Goal: Find contact information: Find contact information

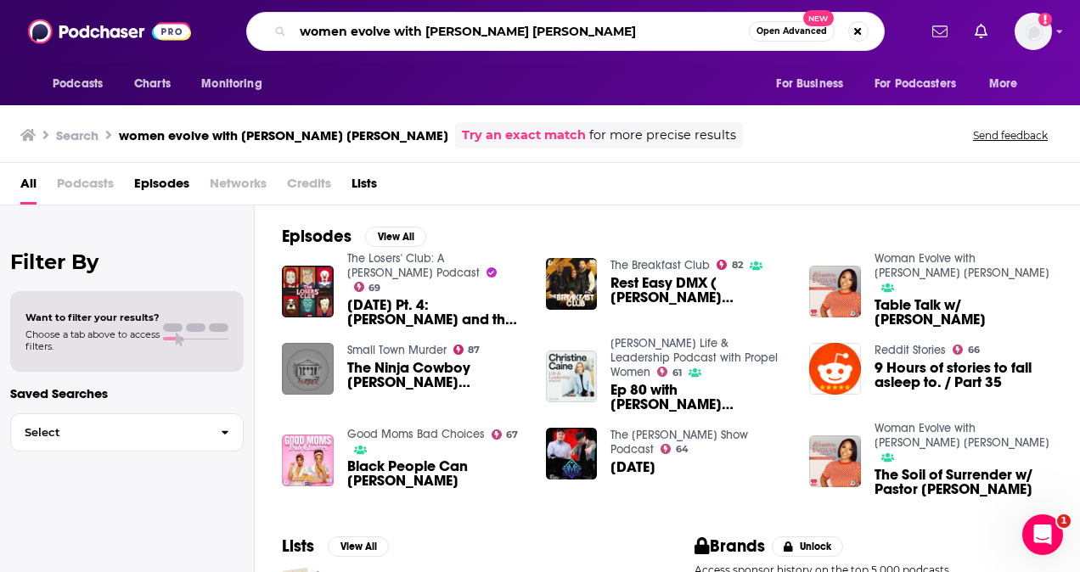
click at [553, 19] on input "women evolve with [PERSON_NAME] [PERSON_NAME]" at bounding box center [521, 31] width 456 height 27
click at [386, 35] on input "women evolve with [PERSON_NAME] [PERSON_NAME]" at bounding box center [521, 31] width 456 height 27
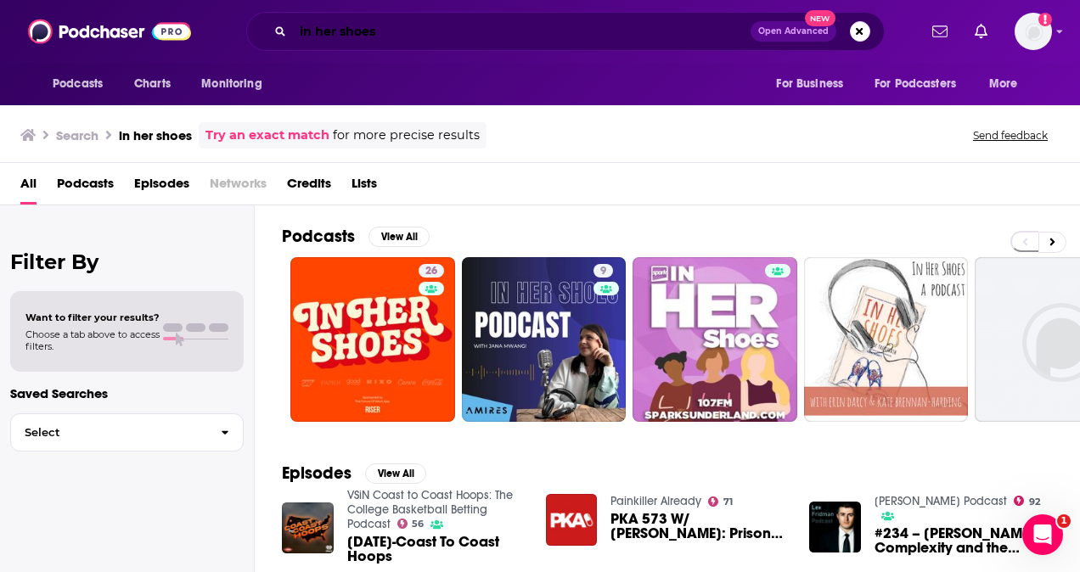
click at [551, 37] on input "in her shoes" at bounding box center [522, 31] width 458 height 27
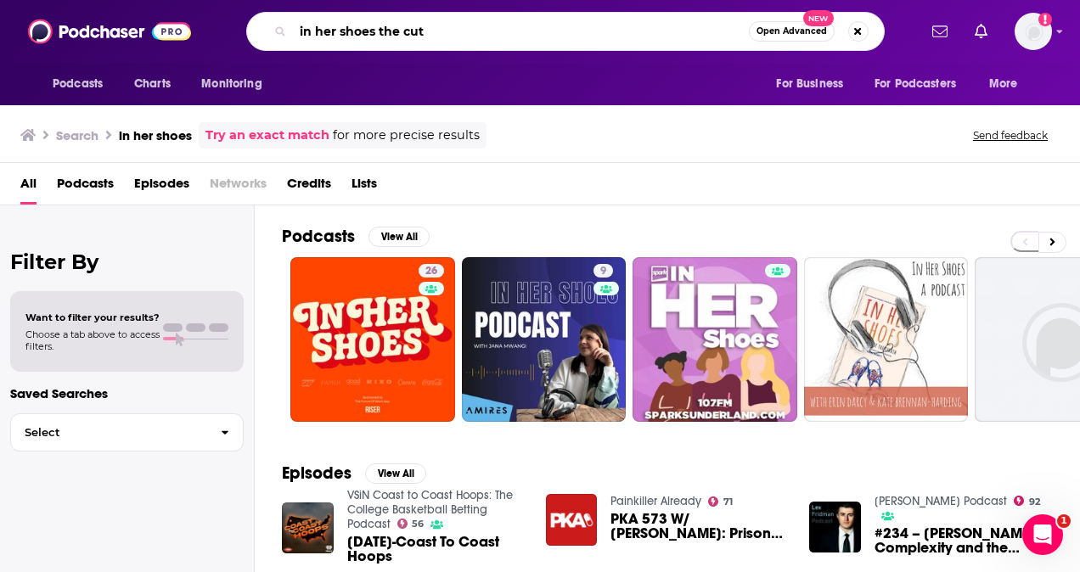
type input "in her shoes the cut"
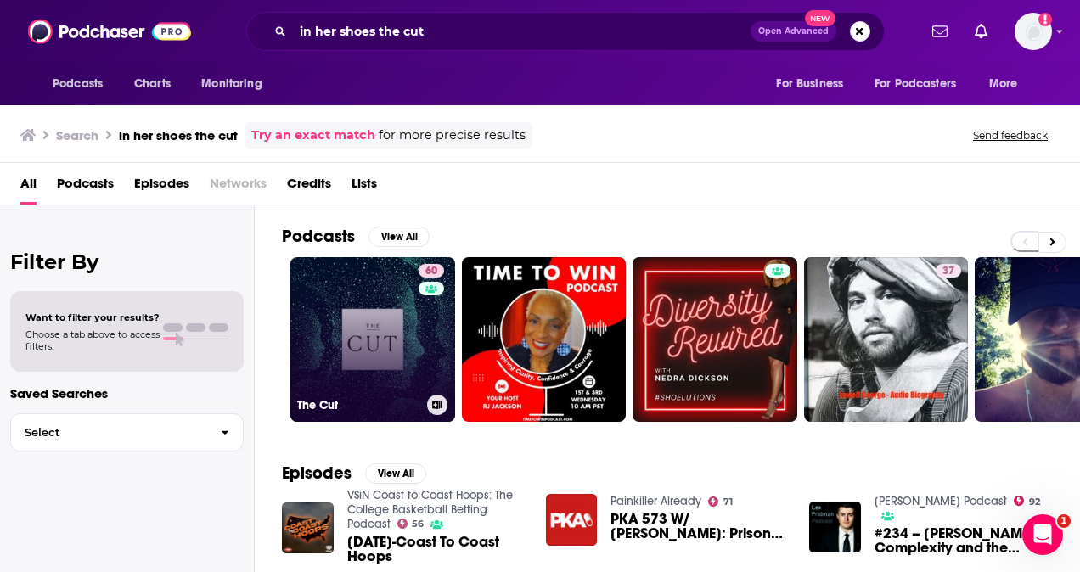
click at [349, 375] on link "60 The Cut" at bounding box center [372, 339] width 165 height 165
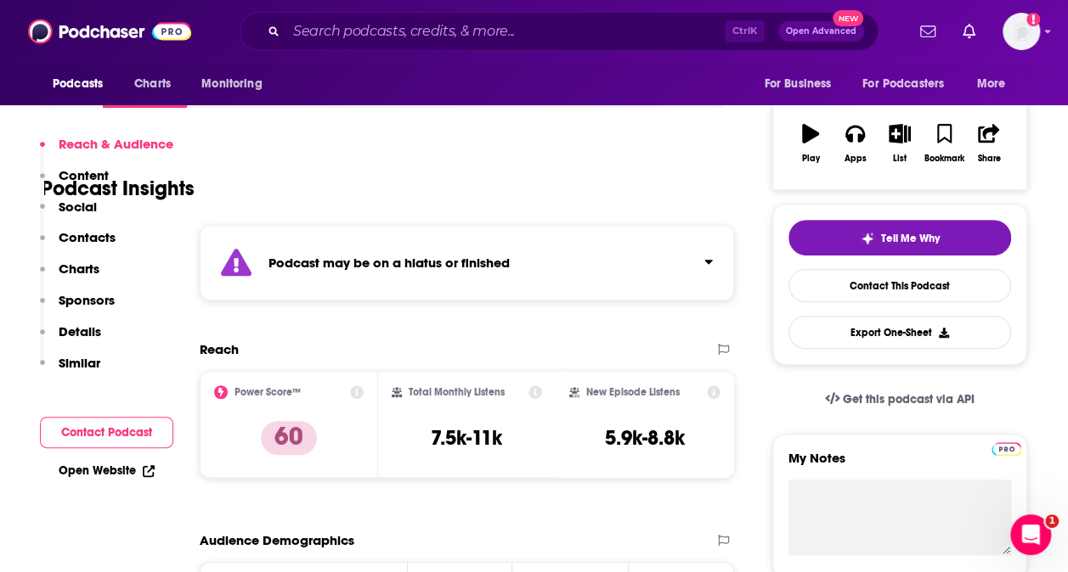
scroll to position [510, 0]
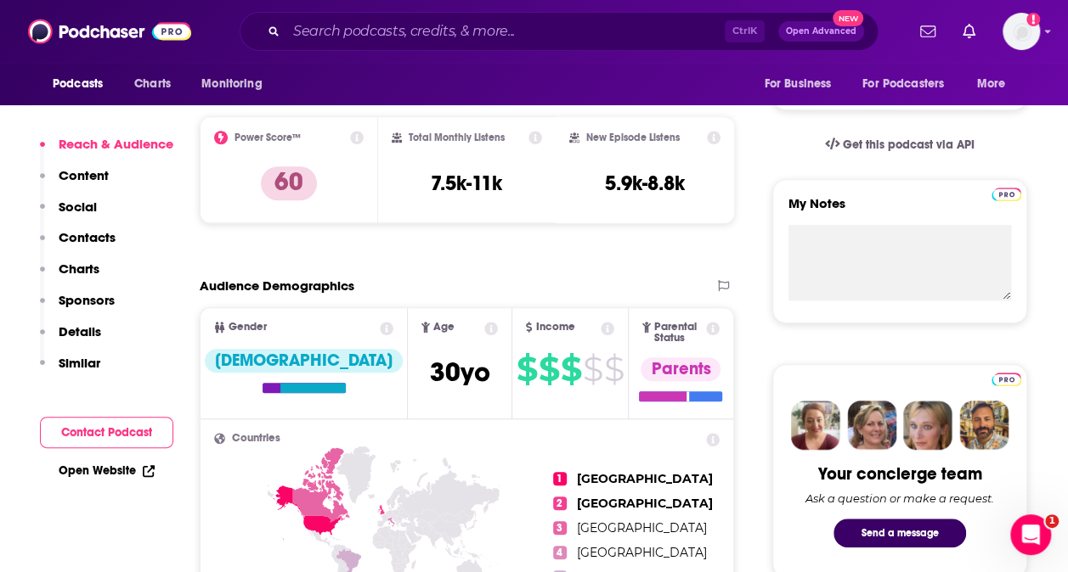
click at [104, 244] on p "Contacts" at bounding box center [87, 237] width 57 height 16
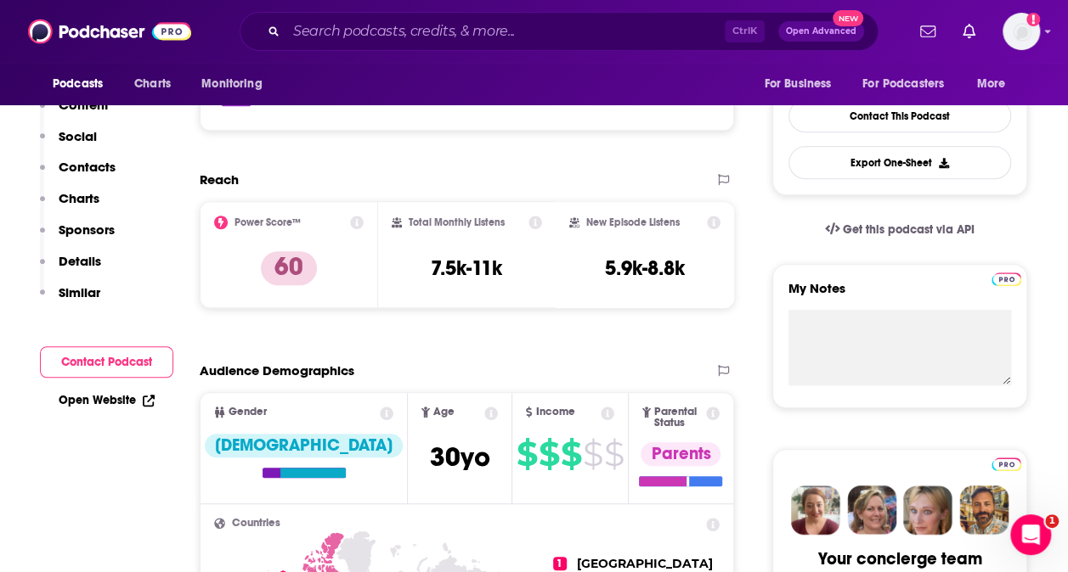
scroll to position [85, 0]
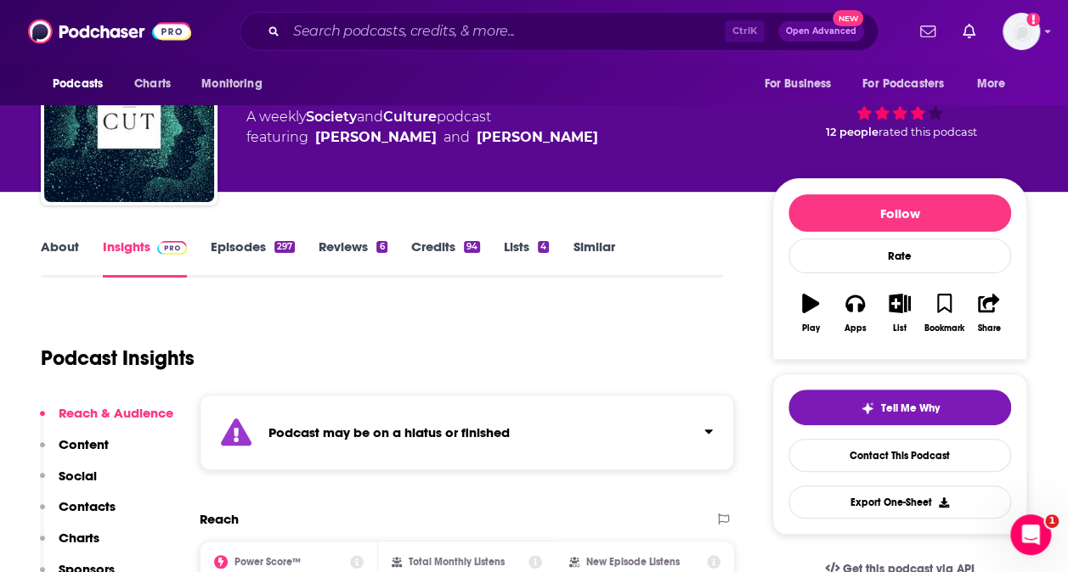
click at [224, 245] on link "Episodes 297" at bounding box center [253, 258] width 84 height 39
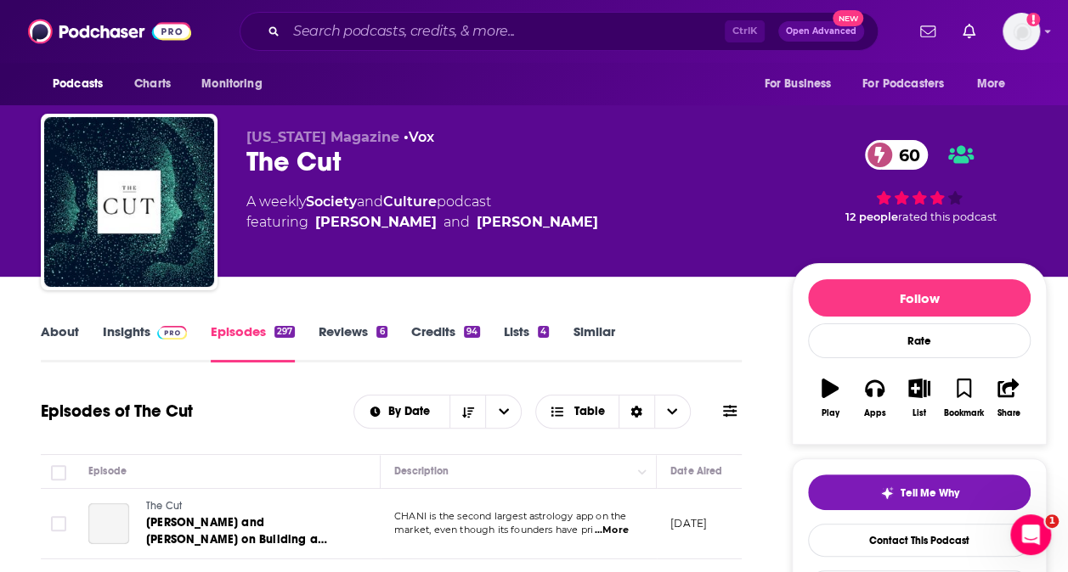
scroll to position [255, 0]
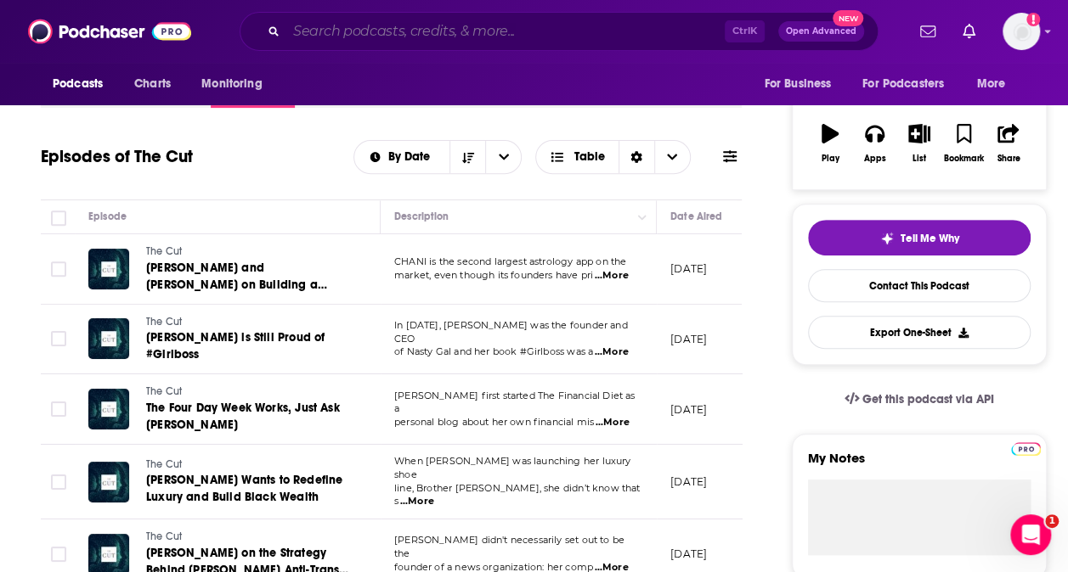
click at [479, 19] on input "Search podcasts, credits, & more..." at bounding box center [505, 31] width 438 height 27
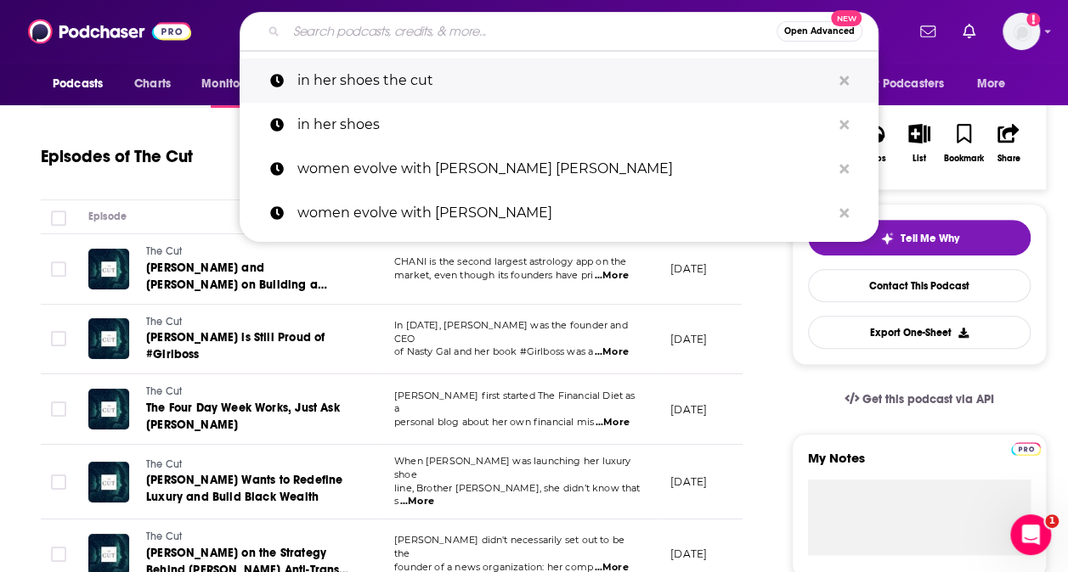
click at [465, 80] on p "in her shoes the cut" at bounding box center [563, 81] width 533 height 44
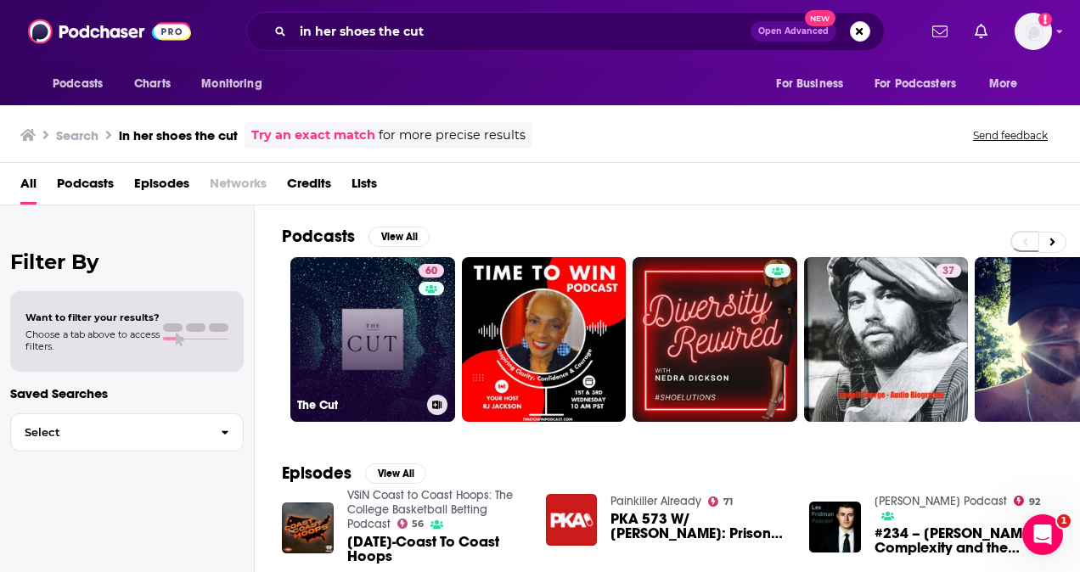
click at [351, 353] on link "60 The Cut" at bounding box center [372, 339] width 165 height 165
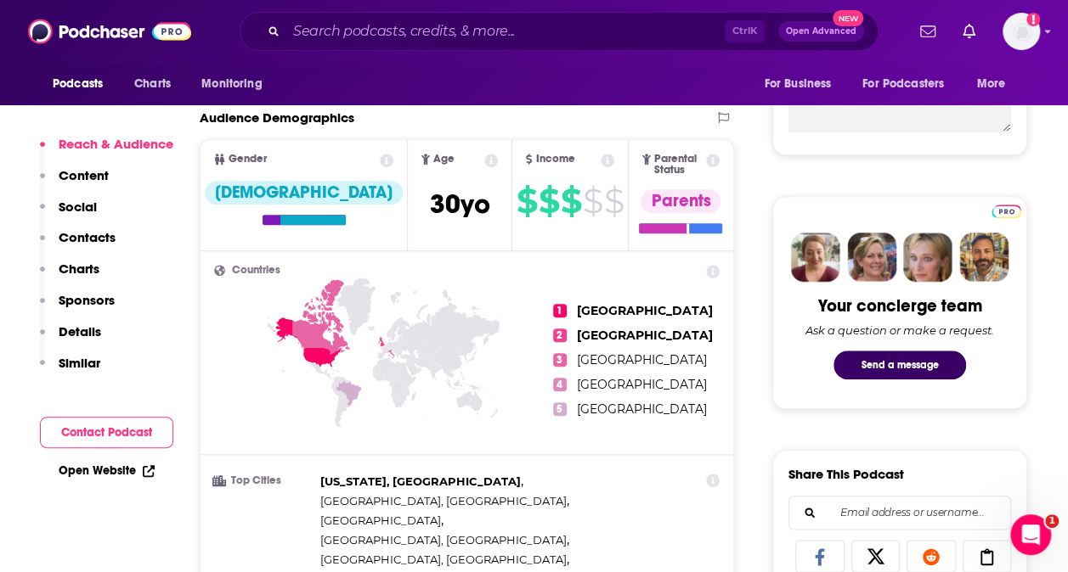
scroll to position [679, 0]
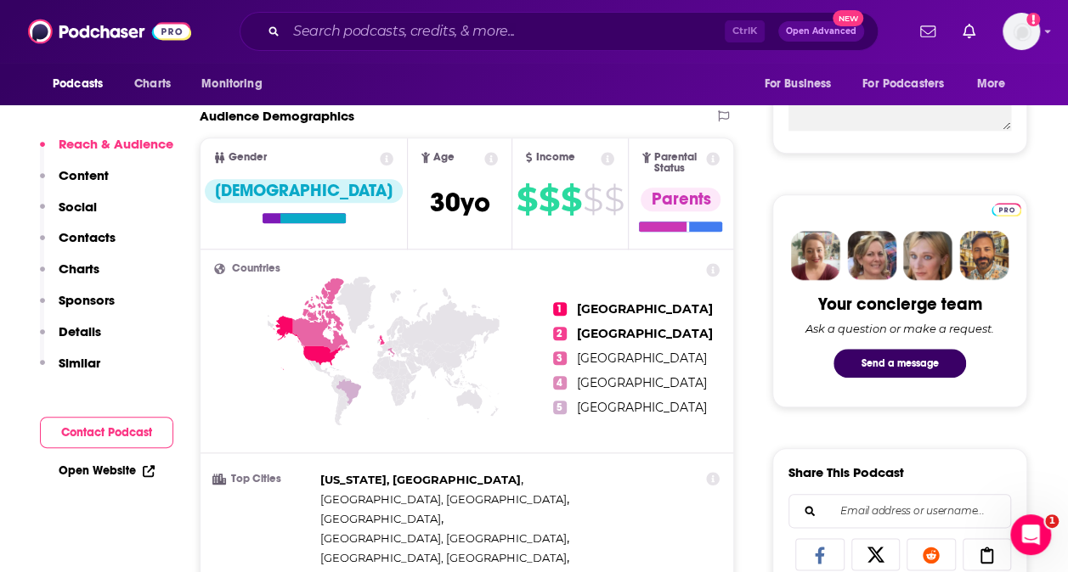
click at [104, 234] on p "Contacts" at bounding box center [87, 237] width 57 height 16
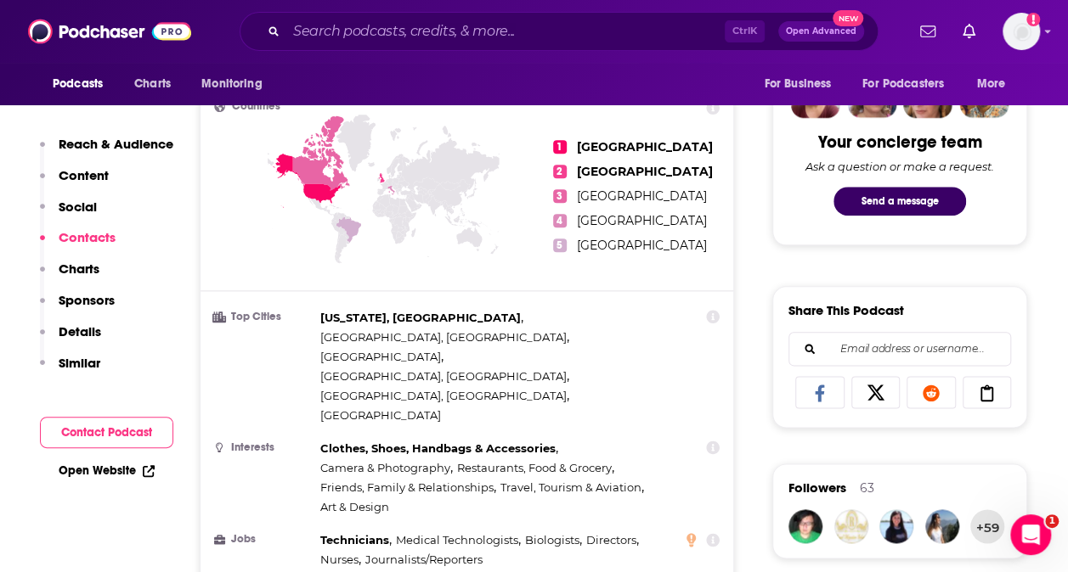
scroll to position [1822, 0]
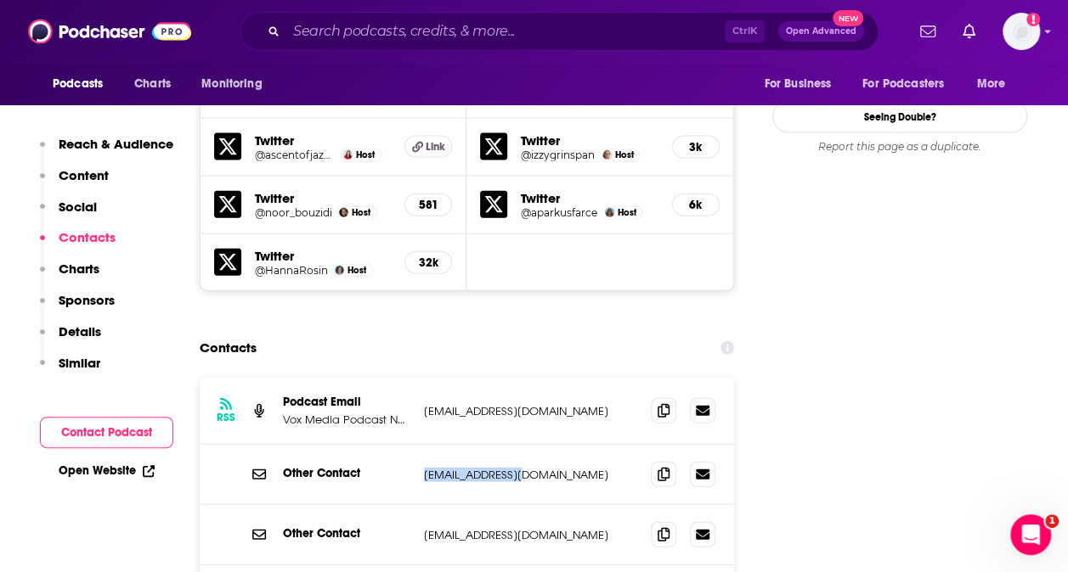
drag, startPoint x: 532, startPoint y: 377, endPoint x: 420, endPoint y: 375, distance: 112.1
click at [420, 445] on div "Other Contact [EMAIL_ADDRESS][DOMAIN_NAME] [EMAIL_ADDRESS][DOMAIN_NAME]" at bounding box center [467, 475] width 534 height 60
copy p "[EMAIL_ADDRESS][DOMAIN_NAME]"
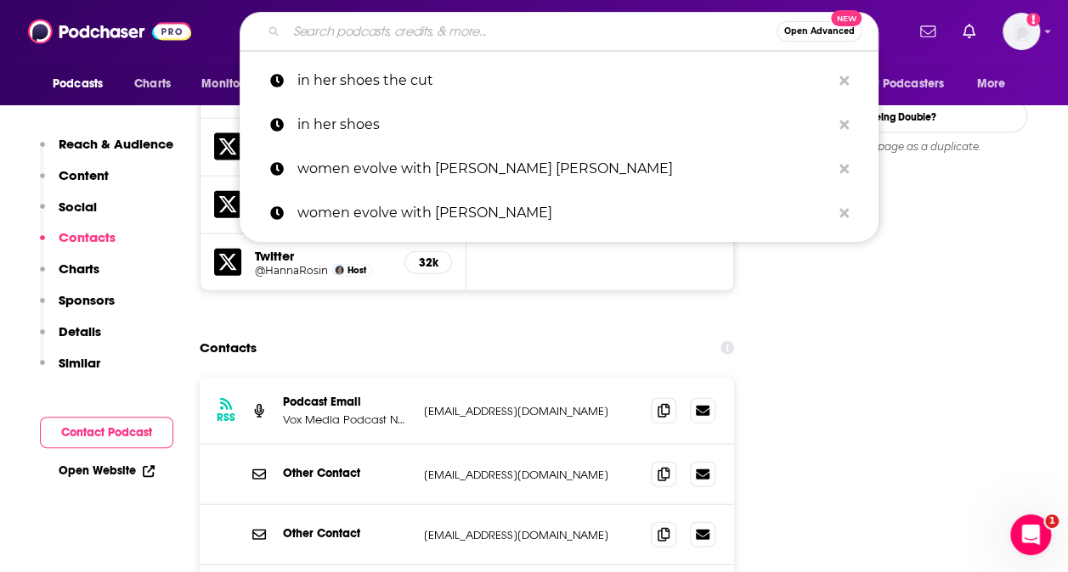
drag, startPoint x: 324, startPoint y: 24, endPoint x: 321, endPoint y: 2, distance: 22.3
click at [326, 20] on input "Search podcasts, credits, & more..." at bounding box center [531, 31] width 490 height 27
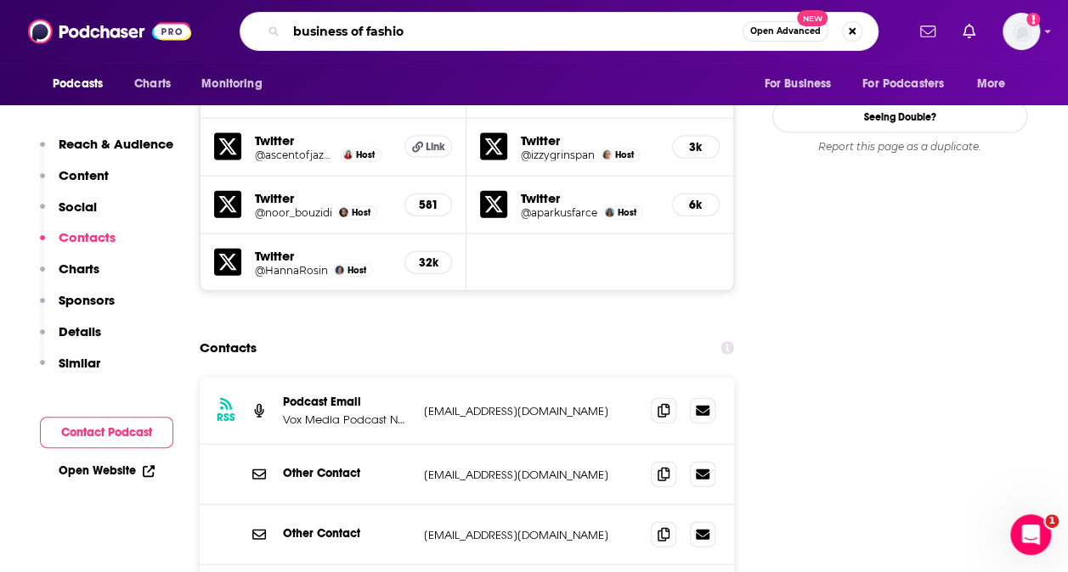
type input "business of fashion"
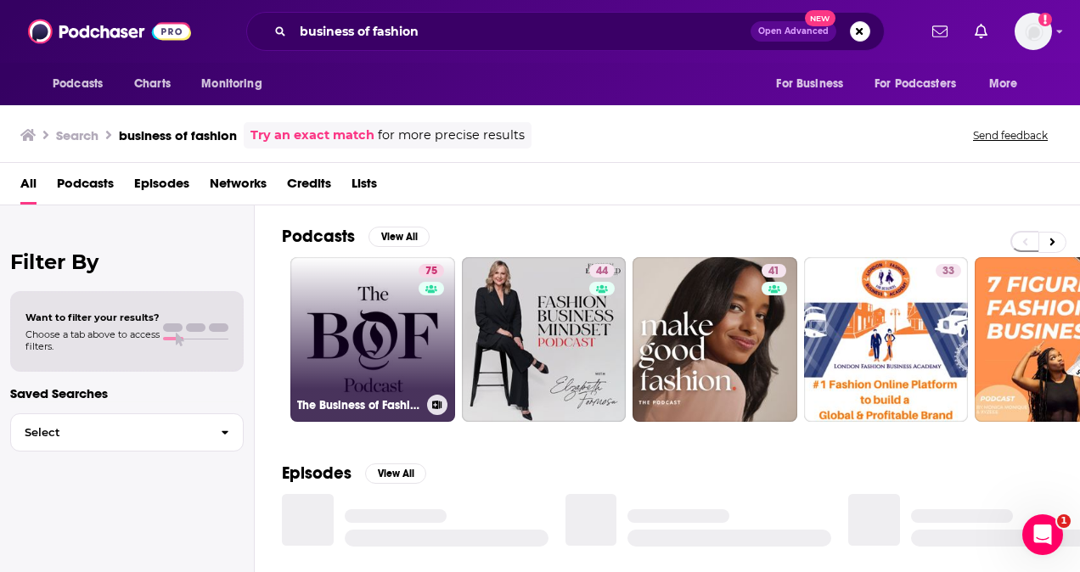
click at [400, 352] on link "75 The Business of Fashion Podcast" at bounding box center [372, 339] width 165 height 165
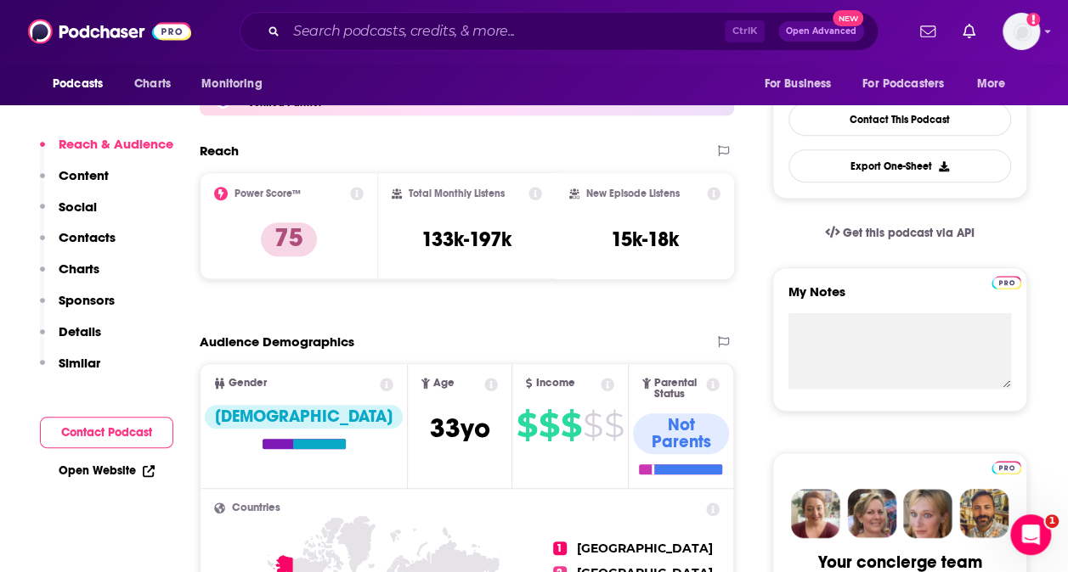
scroll to position [510, 0]
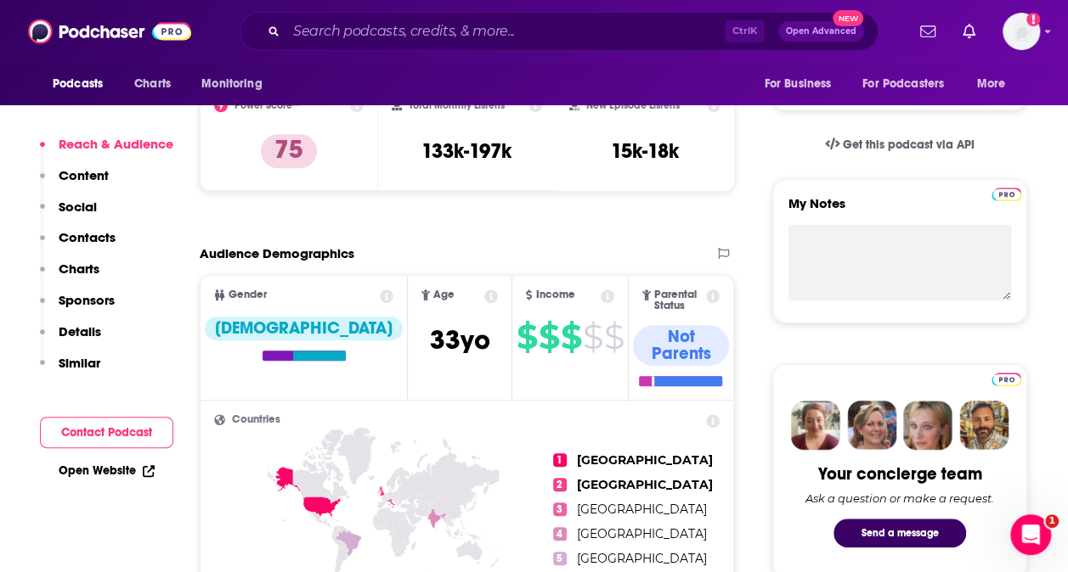
click at [93, 239] on p "Contacts" at bounding box center [87, 237] width 57 height 16
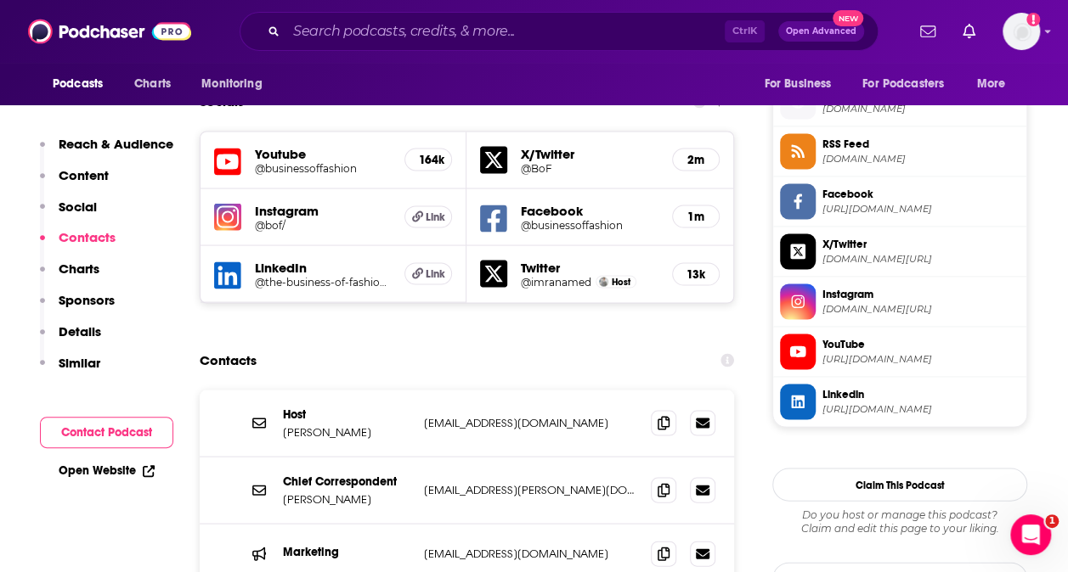
scroll to position [1551, 0]
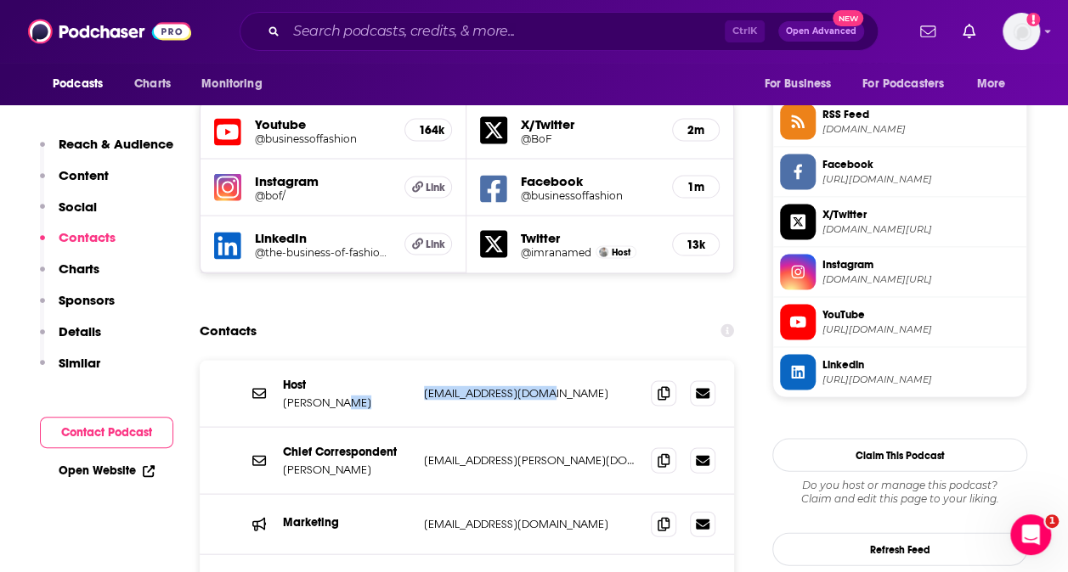
drag, startPoint x: 411, startPoint y: 315, endPoint x: 585, endPoint y: 318, distance: 174.1
click at [585, 360] on div "Host [PERSON_NAME] [PERSON_NAME][EMAIL_ADDRESS][DOMAIN_NAME] [DOMAIN_NAME][EMAI…" at bounding box center [467, 393] width 534 height 67
copy div "[EMAIL_ADDRESS][DOMAIN_NAME]"
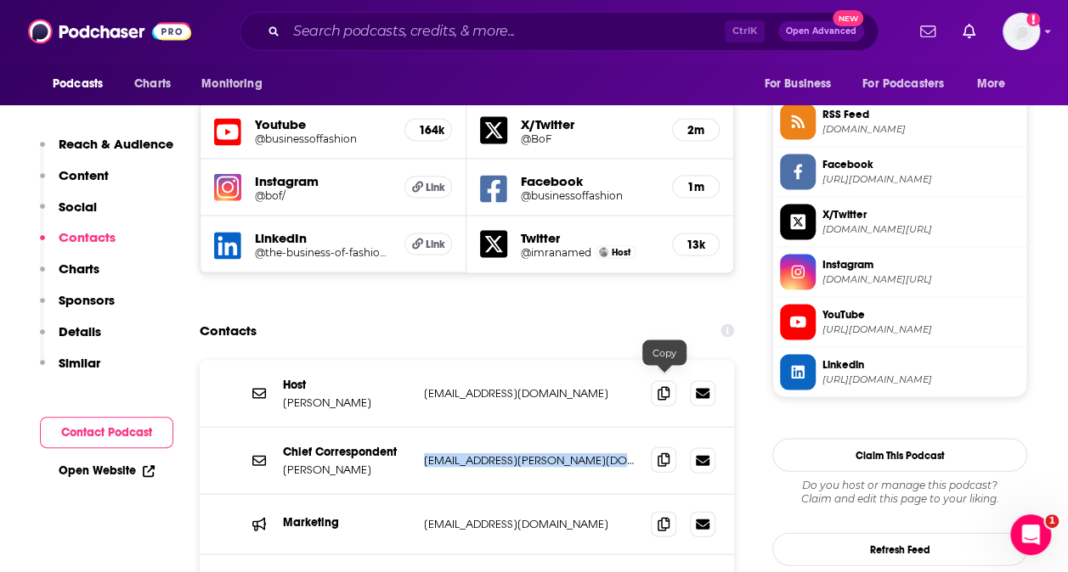
drag, startPoint x: 420, startPoint y: 377, endPoint x: 669, endPoint y: 385, distance: 249.8
click at [669, 427] on div "Chief Correspondent [PERSON_NAME] [PERSON_NAME][EMAIL_ADDRESS][PERSON_NAME][DOM…" at bounding box center [467, 460] width 534 height 67
copy div "[EMAIL_ADDRESS][PERSON_NAME][DOMAIN_NAME] [PERSON_NAME][DOMAIN_NAME][EMAIL_ADDR…"
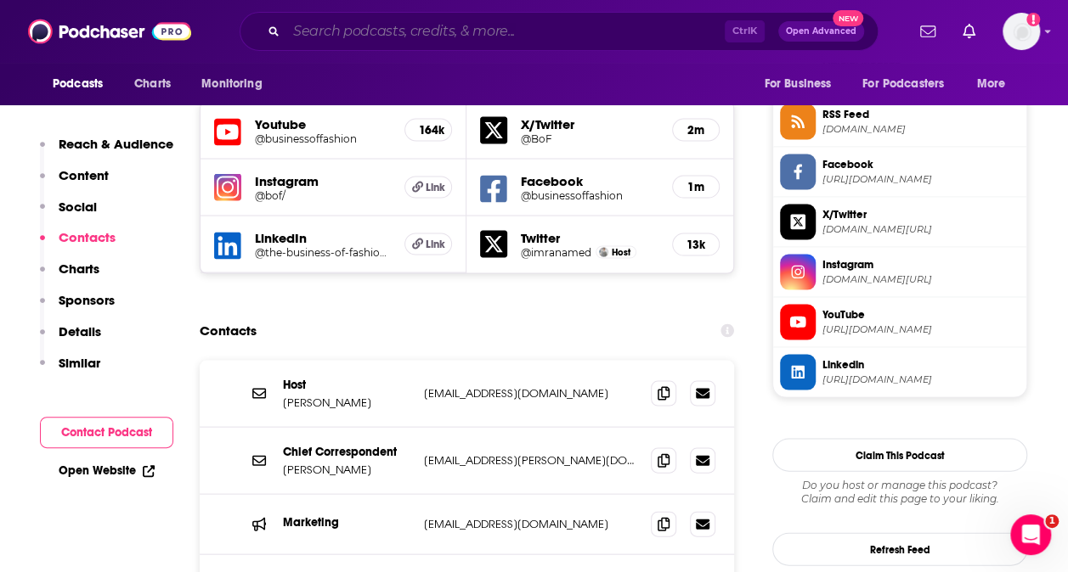
click at [502, 19] on input "Search podcasts, credits, & more..." at bounding box center [505, 31] width 438 height 27
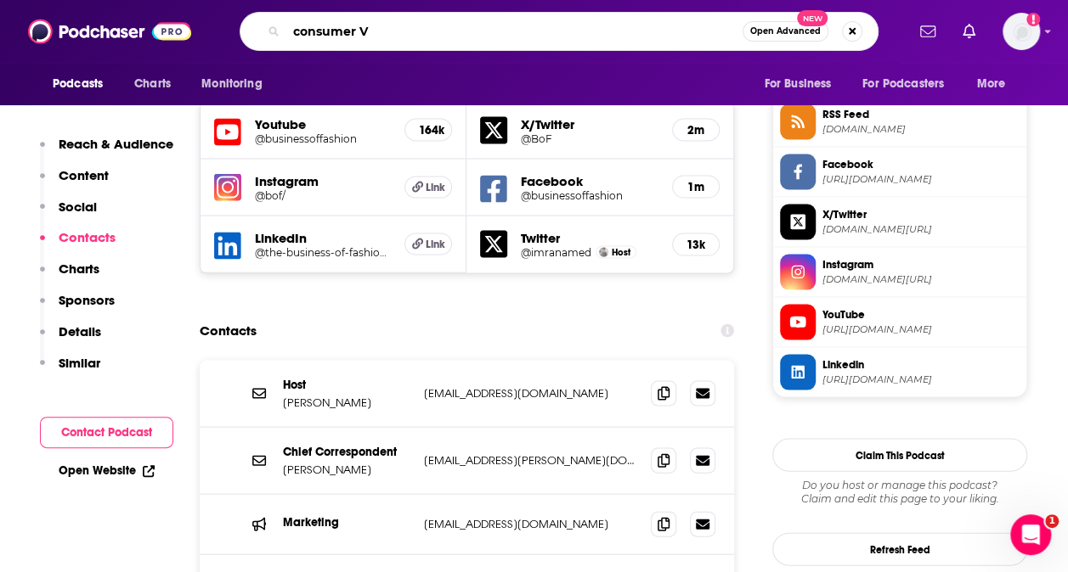
type input "consumer VS"
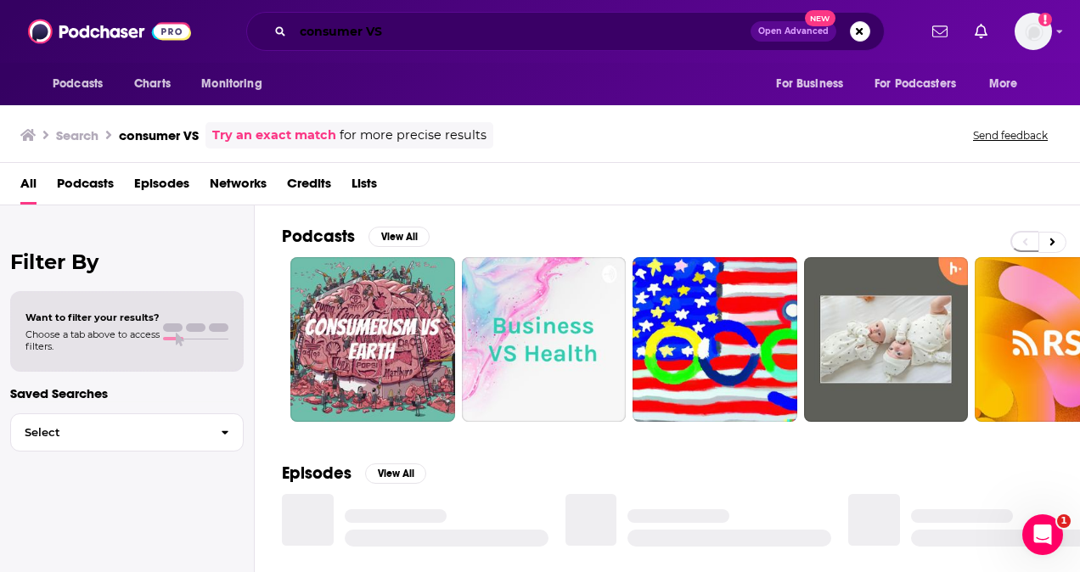
click at [394, 39] on input "consumer VS" at bounding box center [522, 31] width 458 height 27
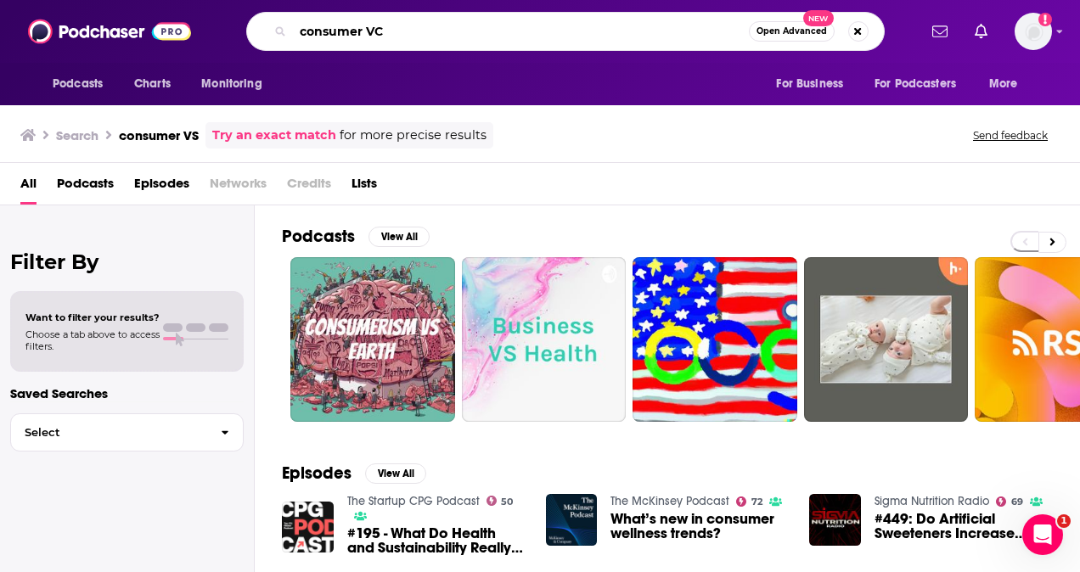
type input "consumer VC"
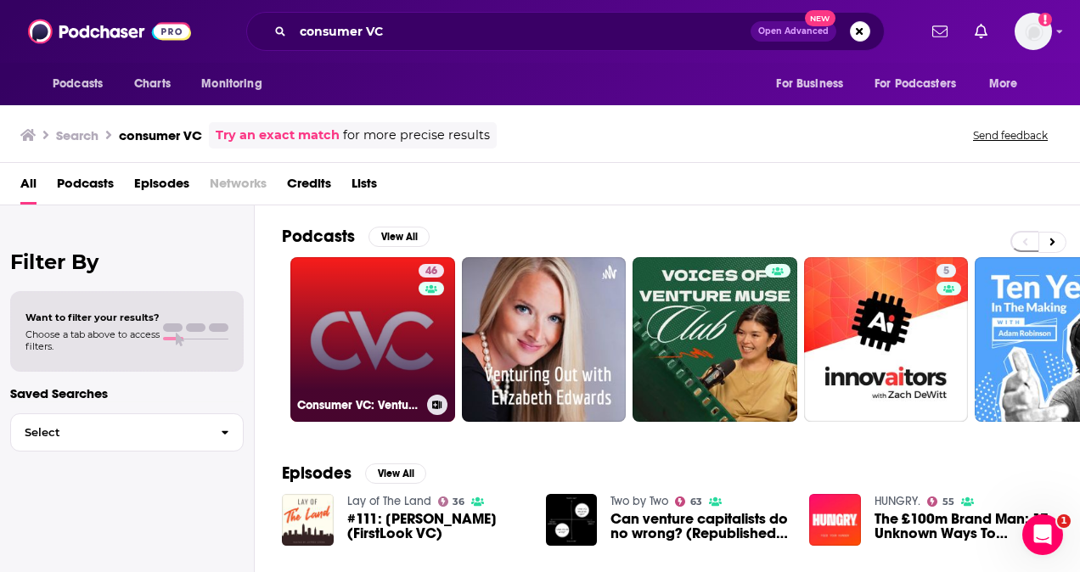
click at [401, 357] on link "46 Consumer VC: Venture Capital I B2C Startups I Commerce | Early-Stage Investi…" at bounding box center [372, 339] width 165 height 165
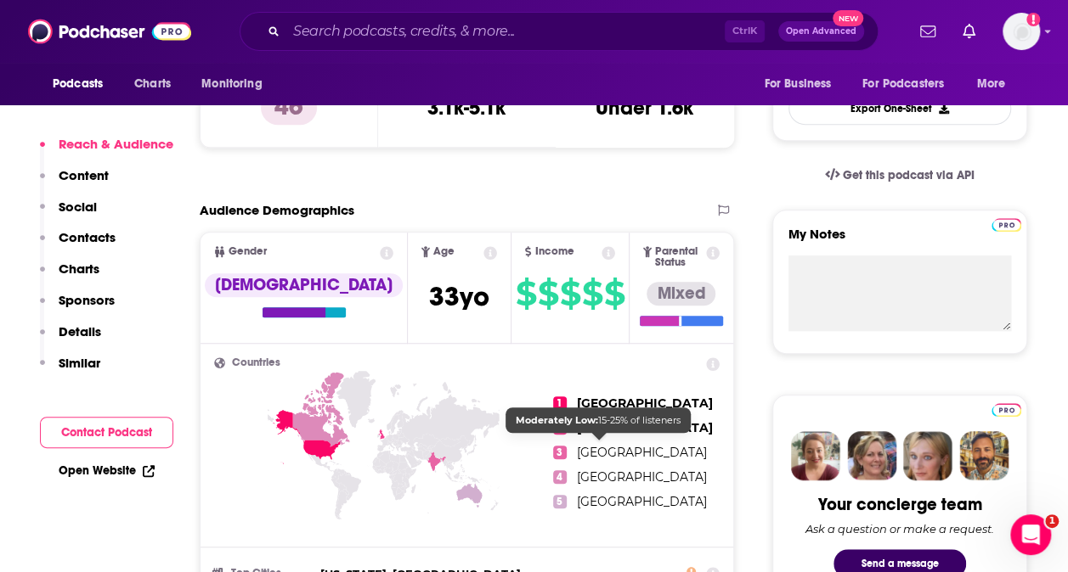
scroll to position [510, 0]
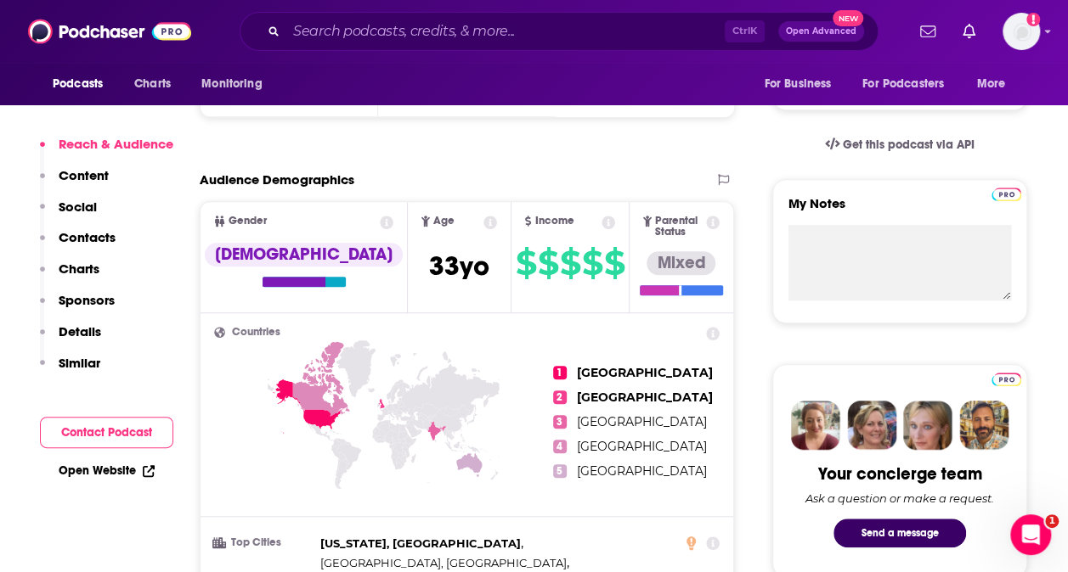
click at [90, 232] on p "Contacts" at bounding box center [87, 237] width 57 height 16
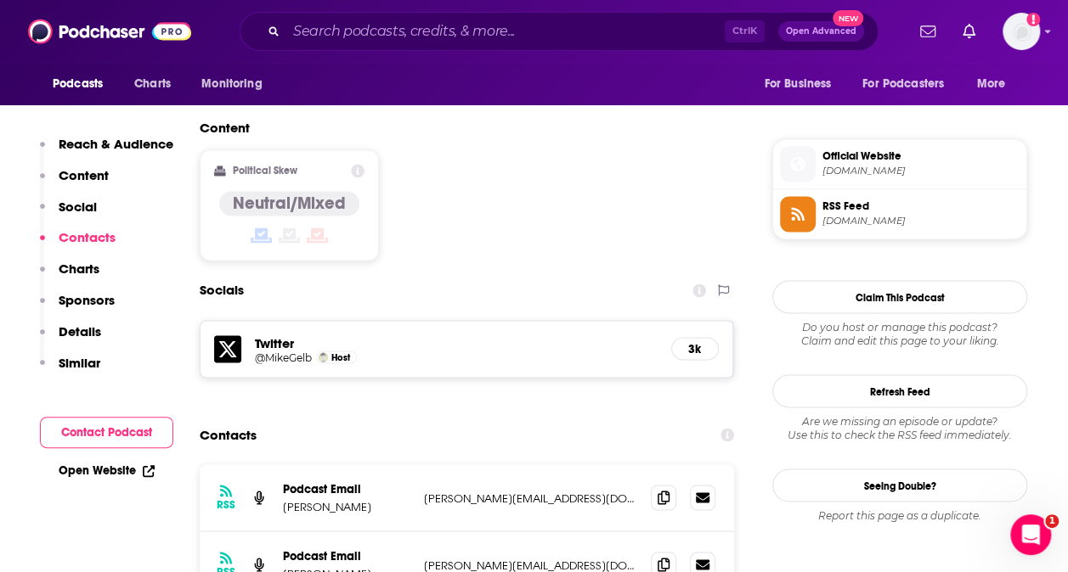
scroll to position [1382, 0]
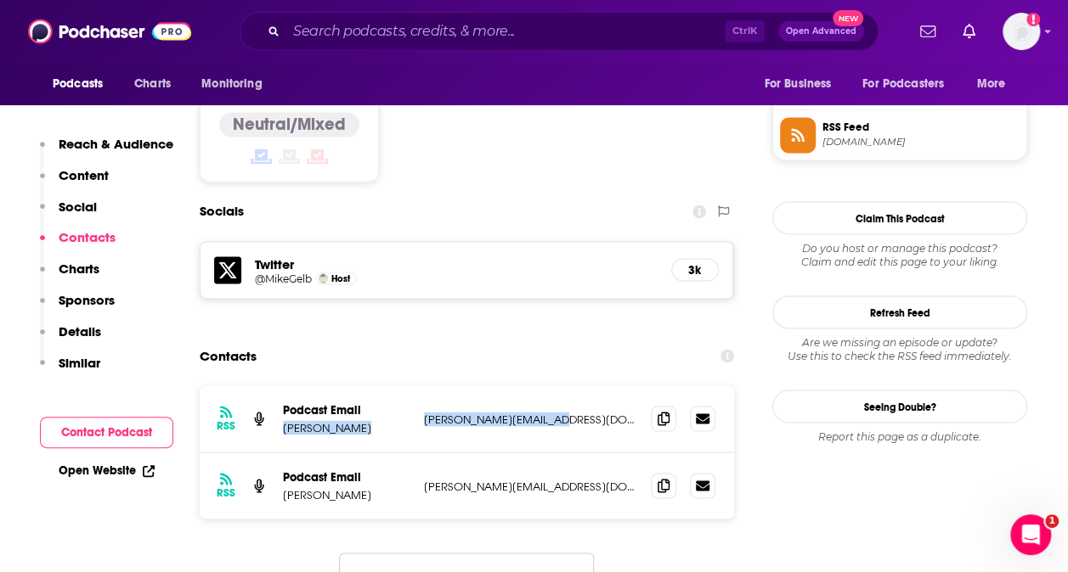
drag, startPoint x: 416, startPoint y: 313, endPoint x: 612, endPoint y: 301, distance: 196.5
click at [612, 386] on div "RSS Podcast Email [PERSON_NAME] [PERSON_NAME][EMAIL_ADDRESS][DOMAIN_NAME] [PERS…" at bounding box center [467, 419] width 534 height 67
drag, startPoint x: 612, startPoint y: 301, endPoint x: 553, endPoint y: 322, distance: 63.1
click at [553, 412] on p "[PERSON_NAME][EMAIL_ADDRESS][DOMAIN_NAME]" at bounding box center [530, 419] width 213 height 14
click at [584, 412] on p "[PERSON_NAME][EMAIL_ADDRESS][DOMAIN_NAME]" at bounding box center [530, 419] width 213 height 14
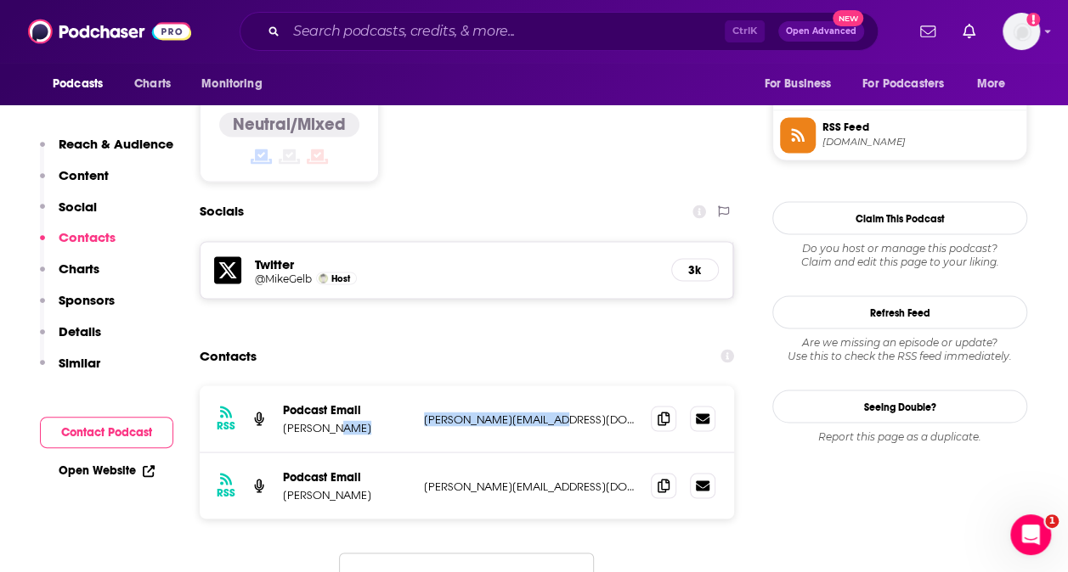
drag, startPoint x: 579, startPoint y: 314, endPoint x: 397, endPoint y: 316, distance: 182.6
click at [0, 0] on div "Podcast Email [PERSON_NAME] [PERSON_NAME][EMAIL_ADDRESS][DOMAIN_NAME] [PERSON_N…" at bounding box center [0, 0] width 0 height 0
copy div "[PERSON_NAME][EMAIL_ADDRESS][DOMAIN_NAME]"
drag, startPoint x: 535, startPoint y: 384, endPoint x: 387, endPoint y: 388, distance: 147.8
click at [0, 0] on div "Podcast Email [PERSON_NAME] [PERSON_NAME][EMAIL_ADDRESS][DOMAIN_NAME] [DOMAIN_N…" at bounding box center [0, 0] width 0 height 0
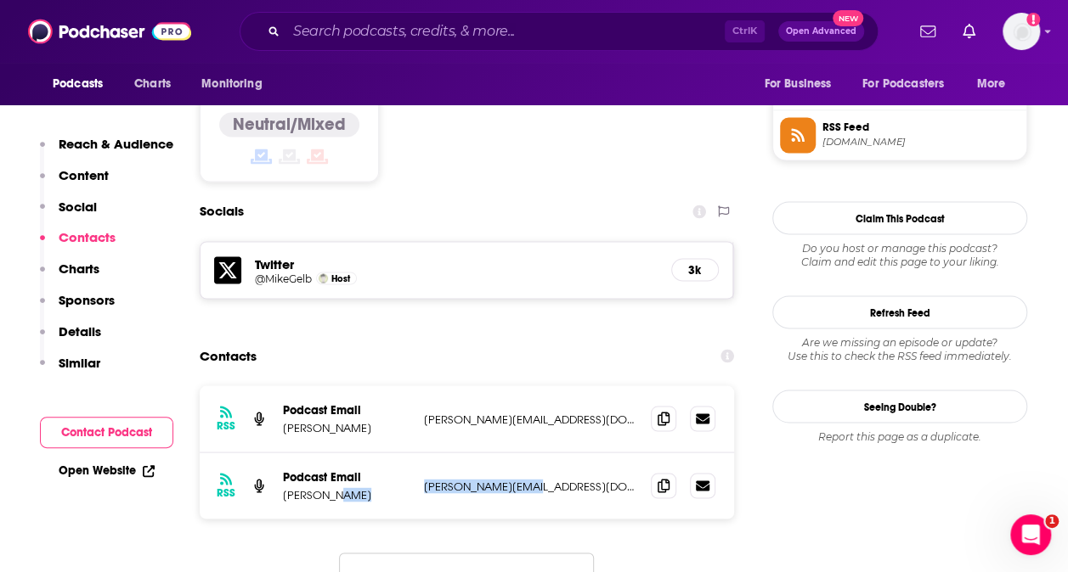
copy div "[PERSON_NAME][EMAIL_ADDRESS][DOMAIN_NAME]"
click at [347, 34] on input "Search podcasts, credits, & more..." at bounding box center [505, 31] width 438 height 27
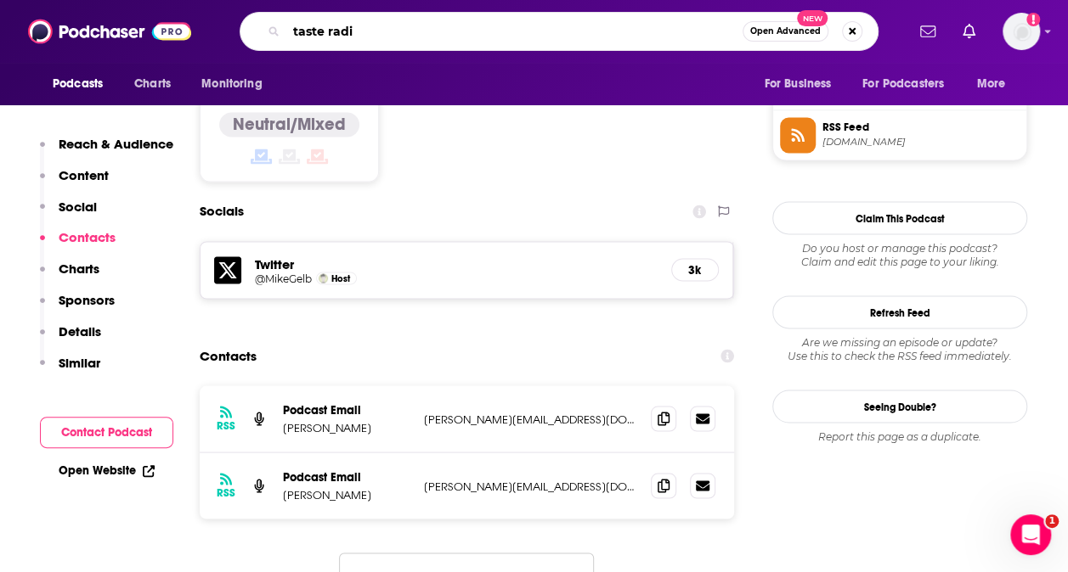
type input "taste radio"
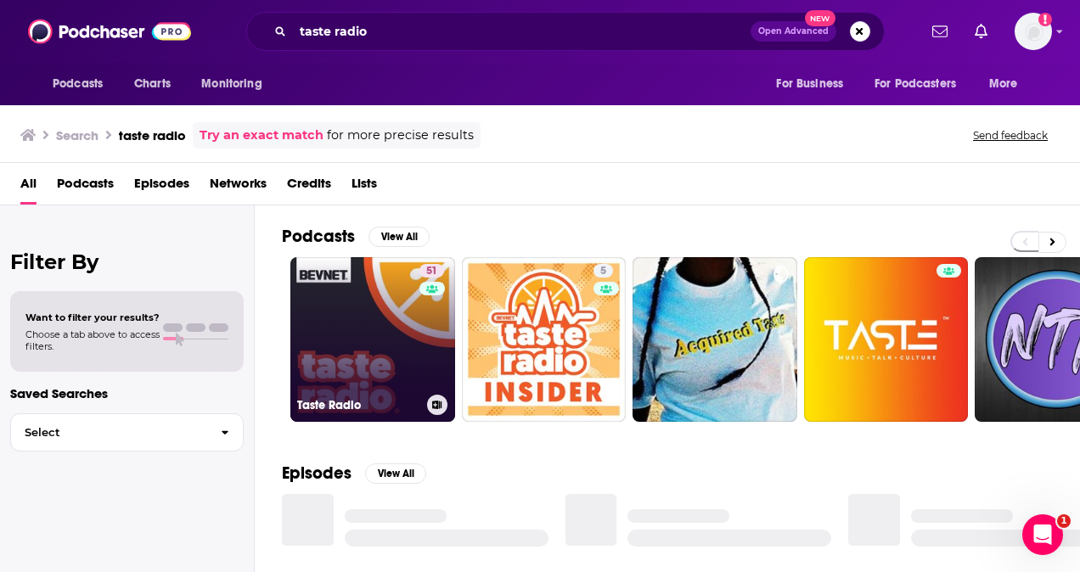
click at [387, 333] on link "51 Taste Radio" at bounding box center [372, 339] width 165 height 165
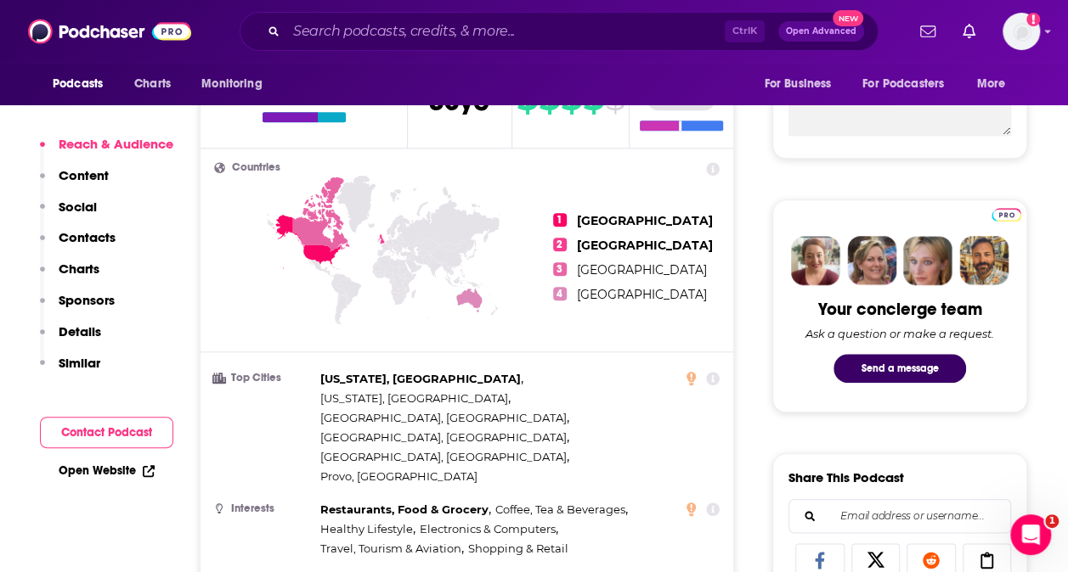
scroll to position [594, 0]
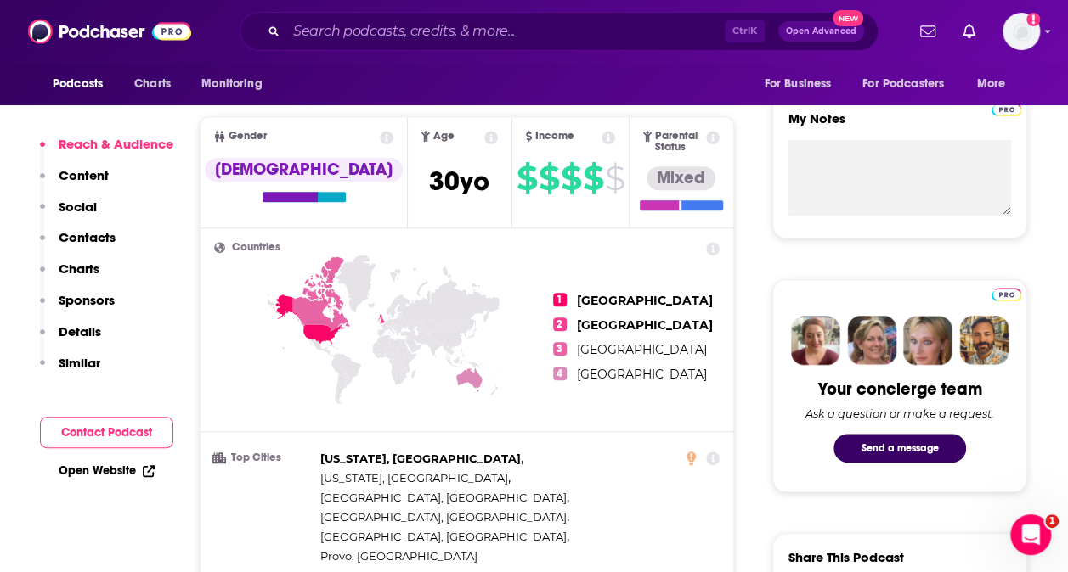
click at [85, 223] on button "Social" at bounding box center [68, 214] width 57 height 31
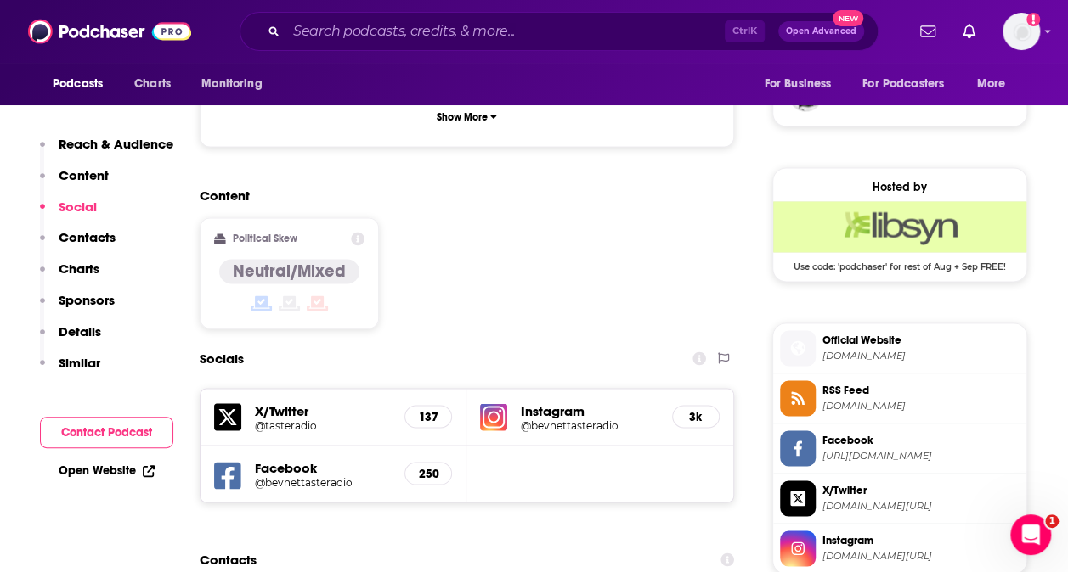
click at [83, 236] on p "Contacts" at bounding box center [87, 237] width 57 height 16
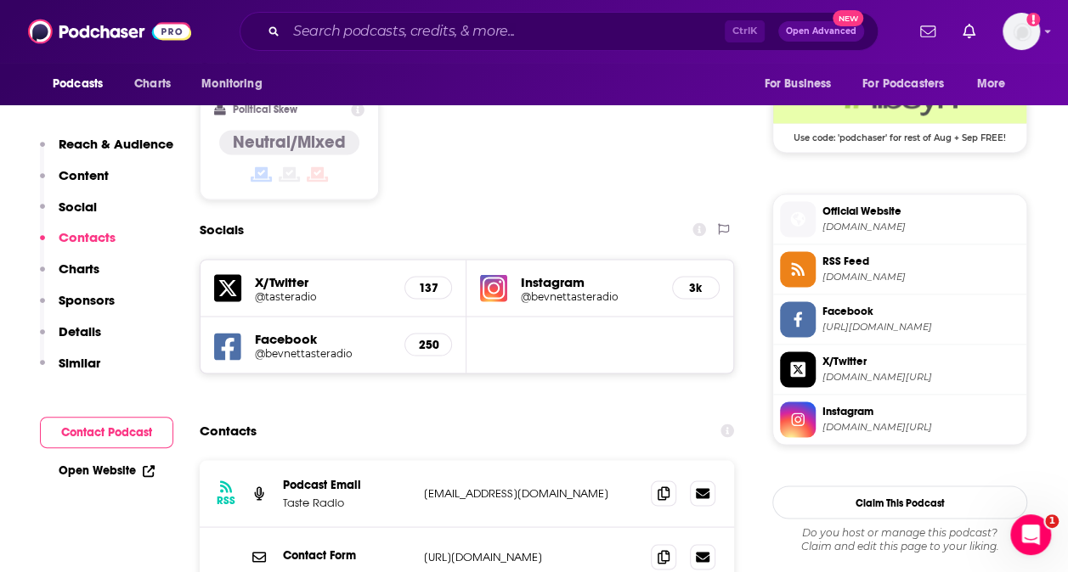
scroll to position [1476, 0]
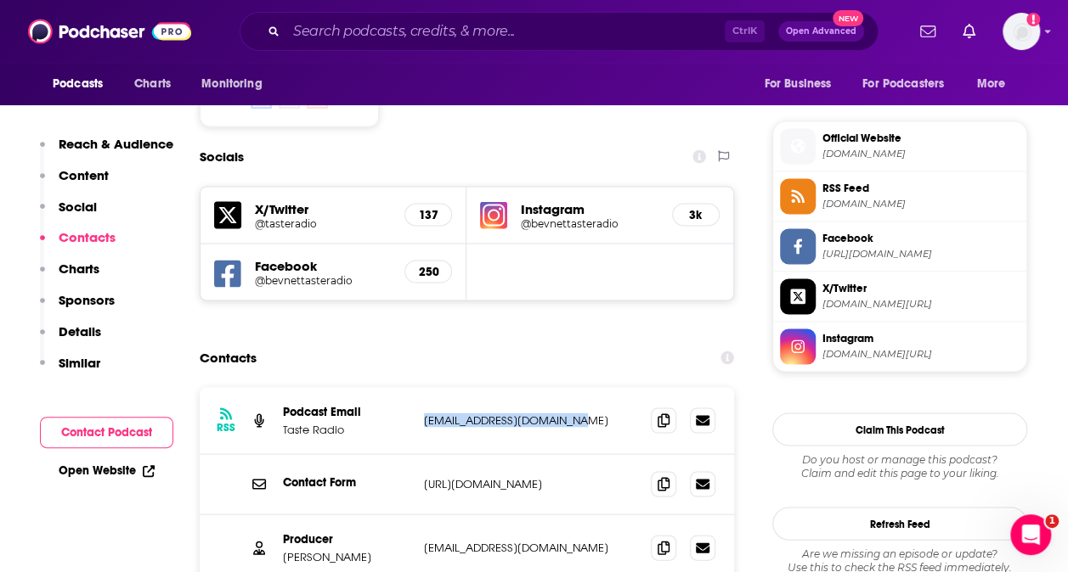
drag, startPoint x: 421, startPoint y: 315, endPoint x: 595, endPoint y: 300, distance: 174.8
click at [595, 387] on div "RSS Podcast Email Taste Radio [EMAIL_ADDRESS][DOMAIN_NAME] [EMAIL_ADDRESS][DOMA…" at bounding box center [467, 420] width 534 height 67
copy p "[EMAIL_ADDRESS][DOMAIN_NAME]"
drag, startPoint x: 532, startPoint y: 446, endPoint x: 399, endPoint y: 448, distance: 132.5
click at [0, 0] on div "Producer [PERSON_NAME] [EMAIL_ADDRESS][DOMAIN_NAME] [EMAIL_ADDRESS][DOMAIN_NAME]" at bounding box center [0, 0] width 0 height 0
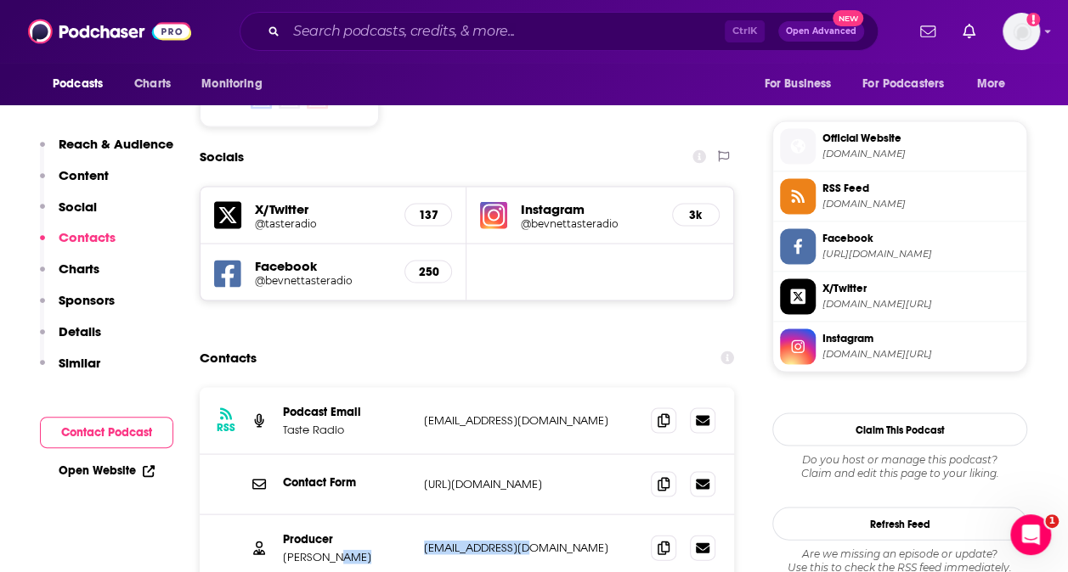
copy div "[EMAIL_ADDRESS][DOMAIN_NAME]"
click at [389, 37] on input "Search podcasts, credits, & more..." at bounding box center [505, 31] width 438 height 27
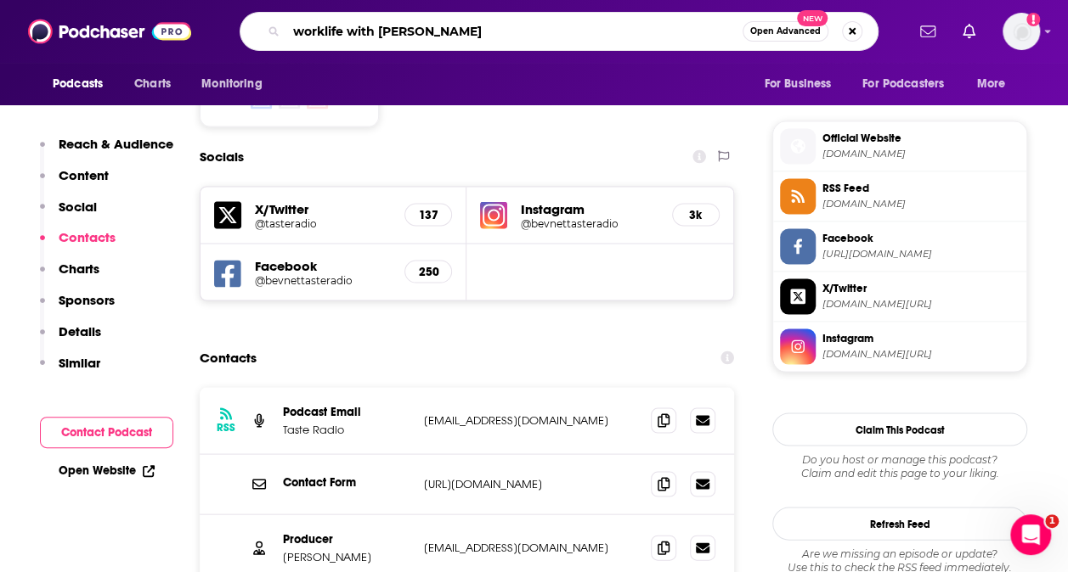
type input "worklife with [PERSON_NAME]"
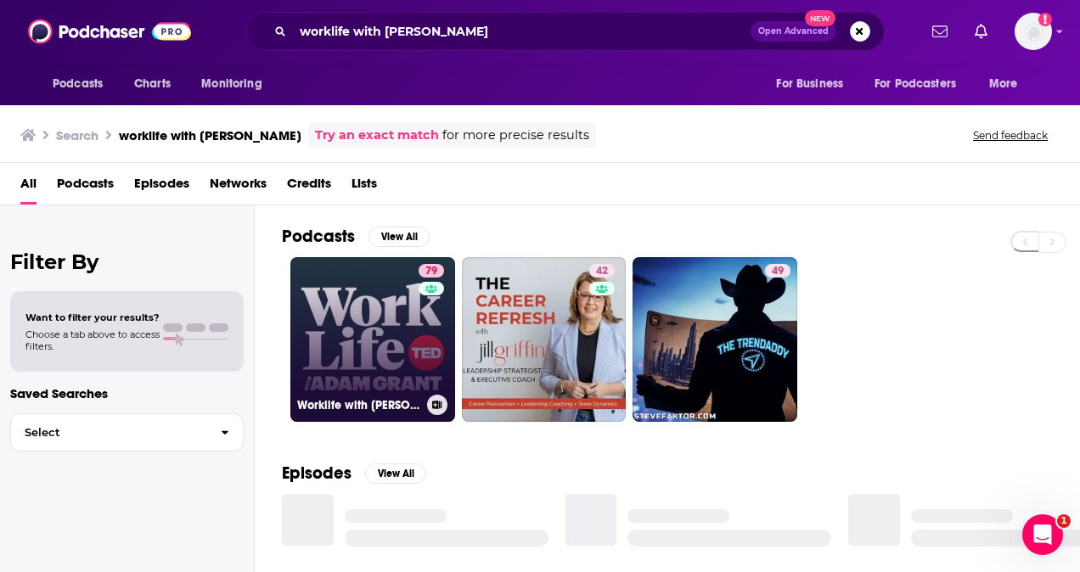
click at [377, 337] on link "79 Worklife with [PERSON_NAME]" at bounding box center [372, 339] width 165 height 165
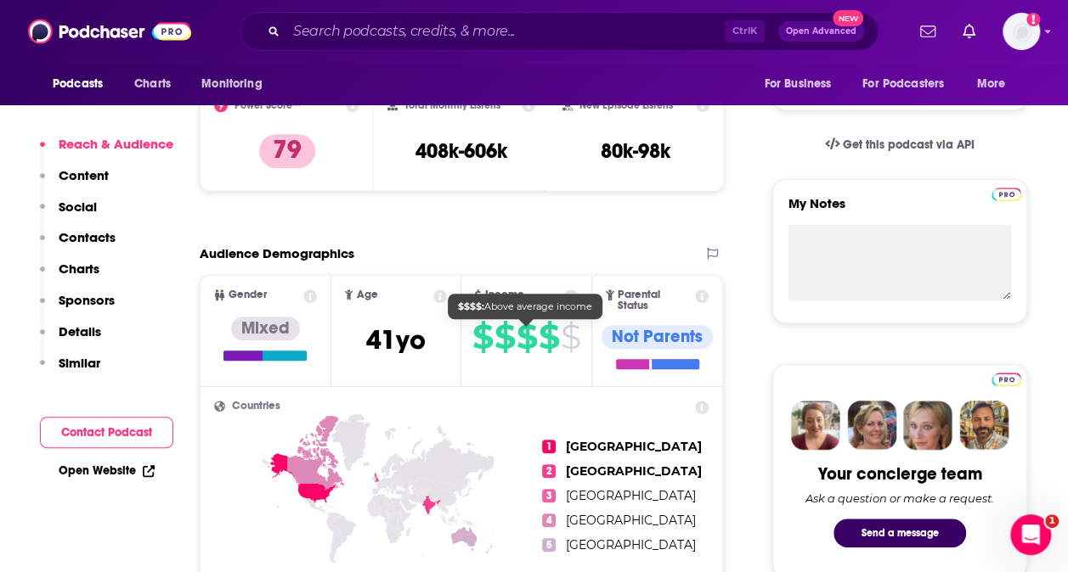
scroll to position [764, 0]
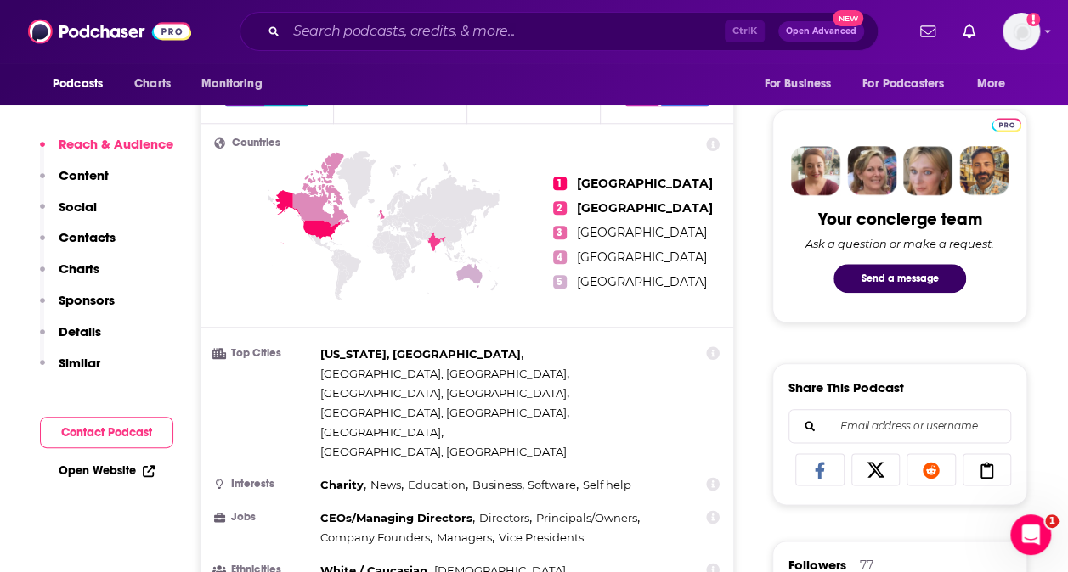
click at [522, 46] on div "Ctrl K Open Advanced New" at bounding box center [558, 31] width 639 height 39
click at [527, 27] on input "Search podcasts, credits, & more..." at bounding box center [505, 31] width 438 height 27
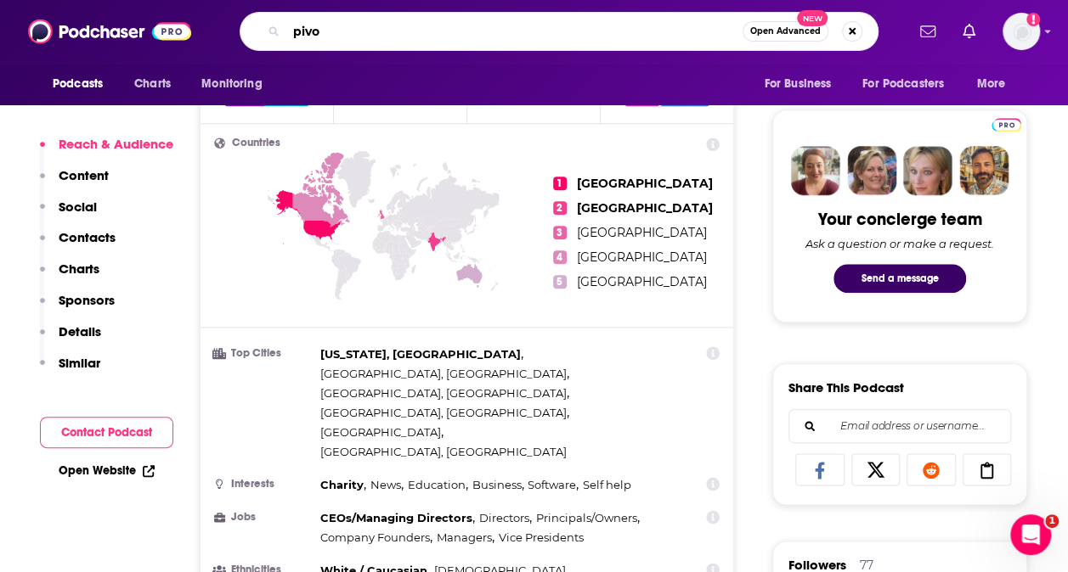
type input "pivot"
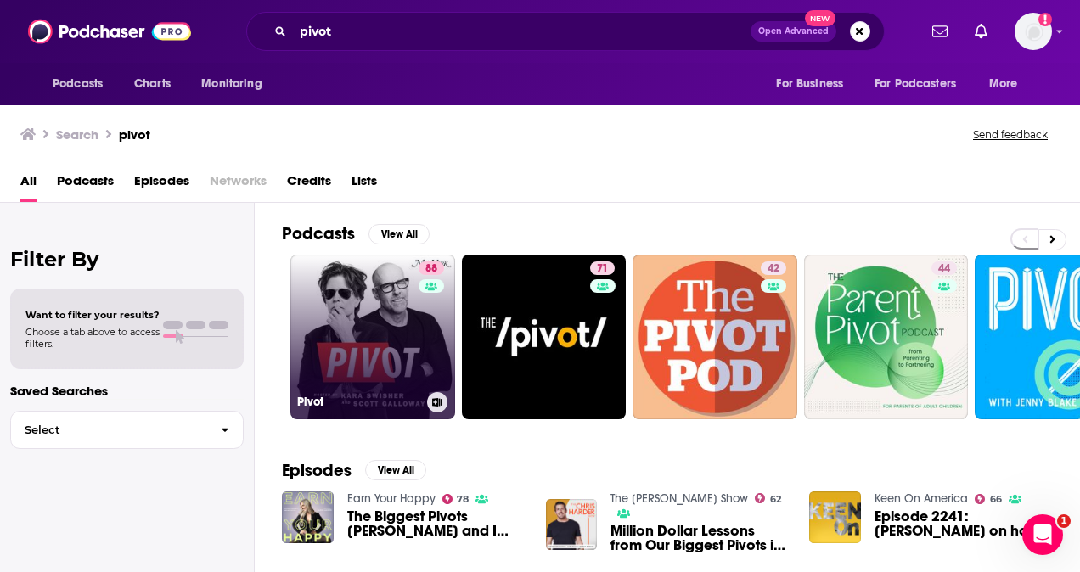
click at [354, 319] on link "88 Pivot" at bounding box center [372, 337] width 165 height 165
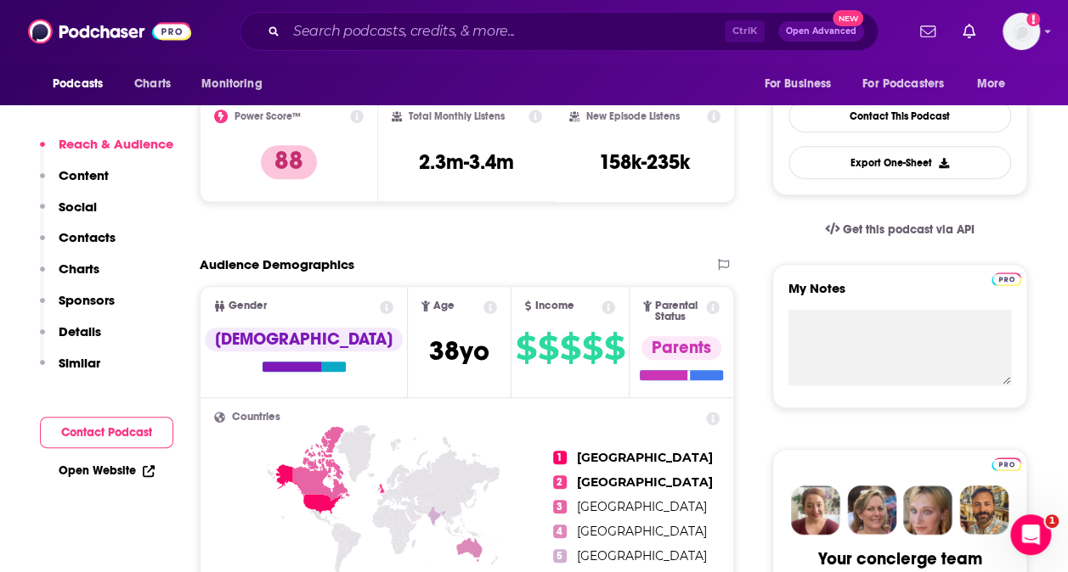
scroll to position [510, 0]
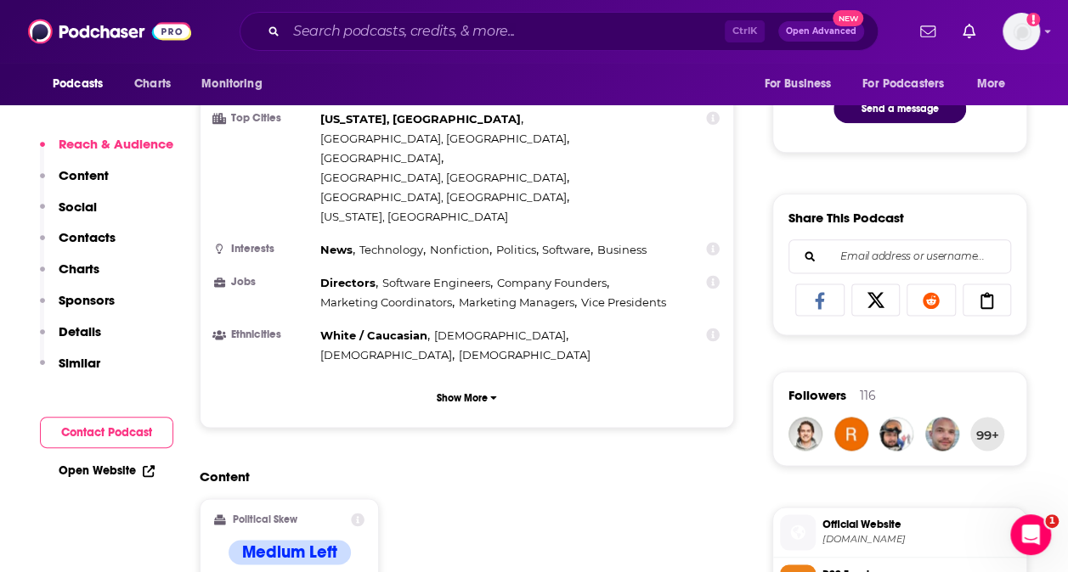
click at [112, 234] on p "Contacts" at bounding box center [87, 237] width 57 height 16
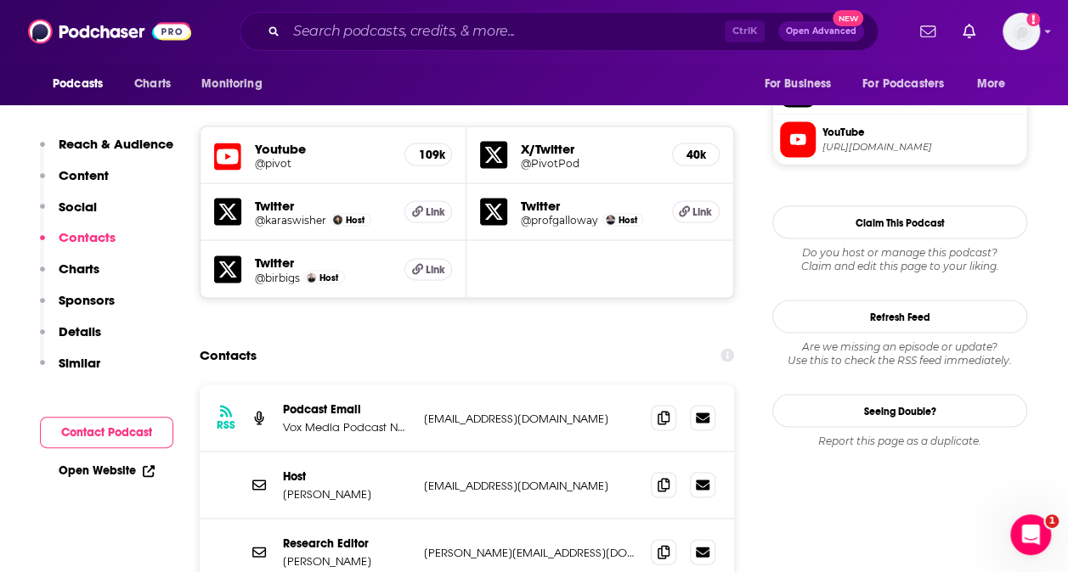
scroll to position [1479, 0]
drag, startPoint x: 428, startPoint y: 313, endPoint x: 611, endPoint y: 306, distance: 183.6
click at [611, 384] on div "RSS Podcast Email Vox Media Podcast Network [EMAIL_ADDRESS][DOMAIN_NAME] [EMAIL…" at bounding box center [467, 417] width 534 height 67
click at [414, 384] on div "RSS Podcast Email Vox Media Podcast Network [EMAIL_ADDRESS][DOMAIN_NAME] [EMAIL…" at bounding box center [467, 417] width 534 height 67
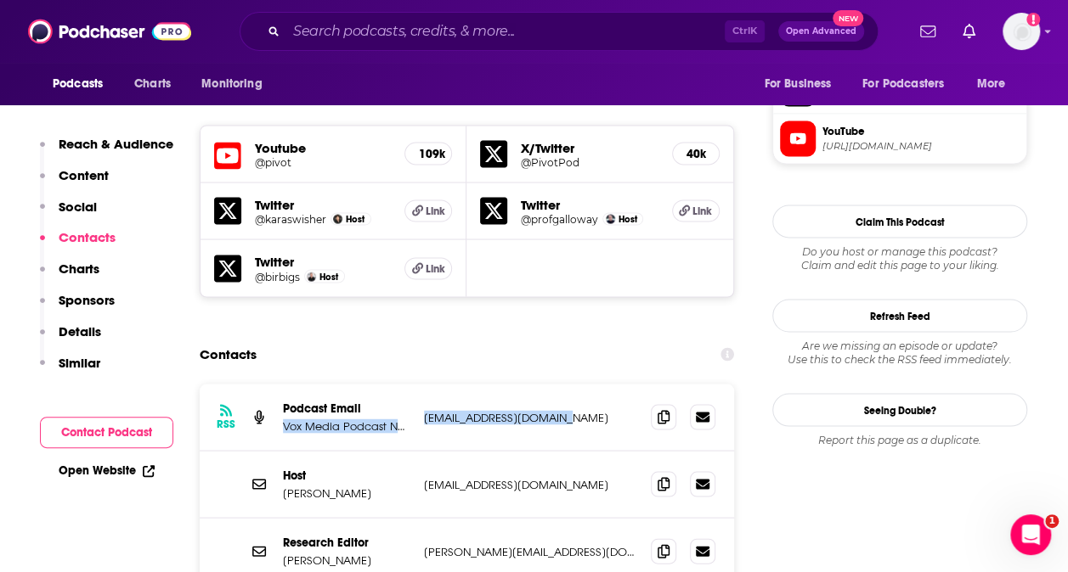
drag, startPoint x: 416, startPoint y: 310, endPoint x: 627, endPoint y: 306, distance: 210.7
click at [627, 384] on div "RSS Podcast Email Vox Media Podcast Network [EMAIL_ADDRESS][DOMAIN_NAME] [EMAIL…" at bounding box center [467, 417] width 534 height 67
drag, startPoint x: 627, startPoint y: 306, endPoint x: 461, endPoint y: 335, distance: 168.1
click at [465, 384] on div "RSS Podcast Email Vox Media Podcast Network [EMAIL_ADDRESS][DOMAIN_NAME] [EMAIL…" at bounding box center [467, 417] width 534 height 67
click at [437, 410] on p "[EMAIL_ADDRESS][DOMAIN_NAME]" at bounding box center [530, 417] width 213 height 14
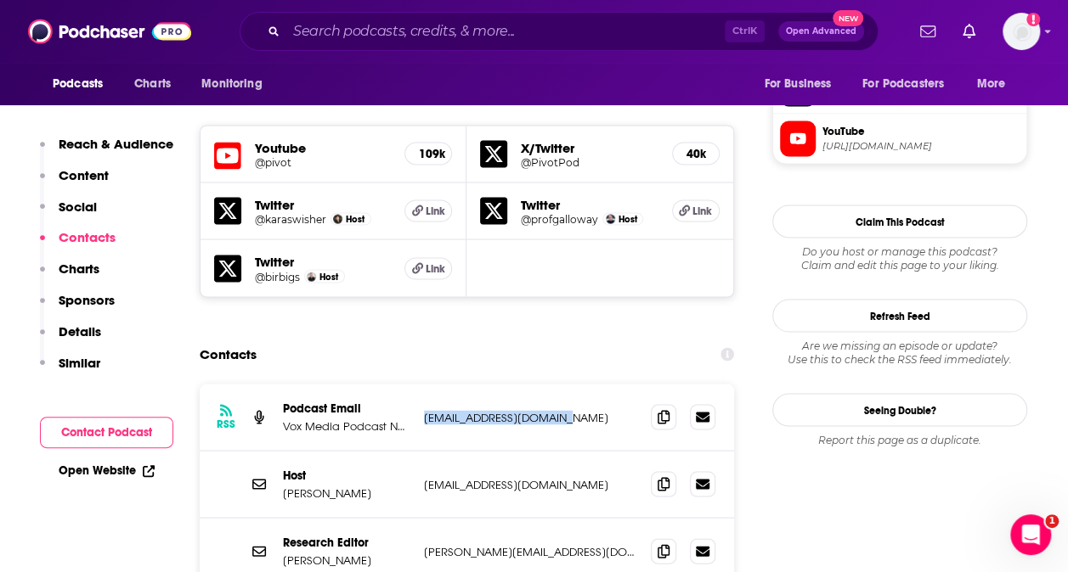
drag, startPoint x: 425, startPoint y: 313, endPoint x: 569, endPoint y: 309, distance: 144.4
click at [569, 410] on p "[EMAIL_ADDRESS][DOMAIN_NAME]" at bounding box center [530, 417] width 213 height 14
copy p "[EMAIL_ADDRESS][DOMAIN_NAME]"
drag, startPoint x: 514, startPoint y: 382, endPoint x: 386, endPoint y: 368, distance: 129.0
click at [0, 0] on div "Host [PERSON_NAME] [PERSON_NAME][EMAIL_ADDRESS][DOMAIN_NAME] [EMAIL_ADDRESS][DO…" at bounding box center [0, 0] width 0 height 0
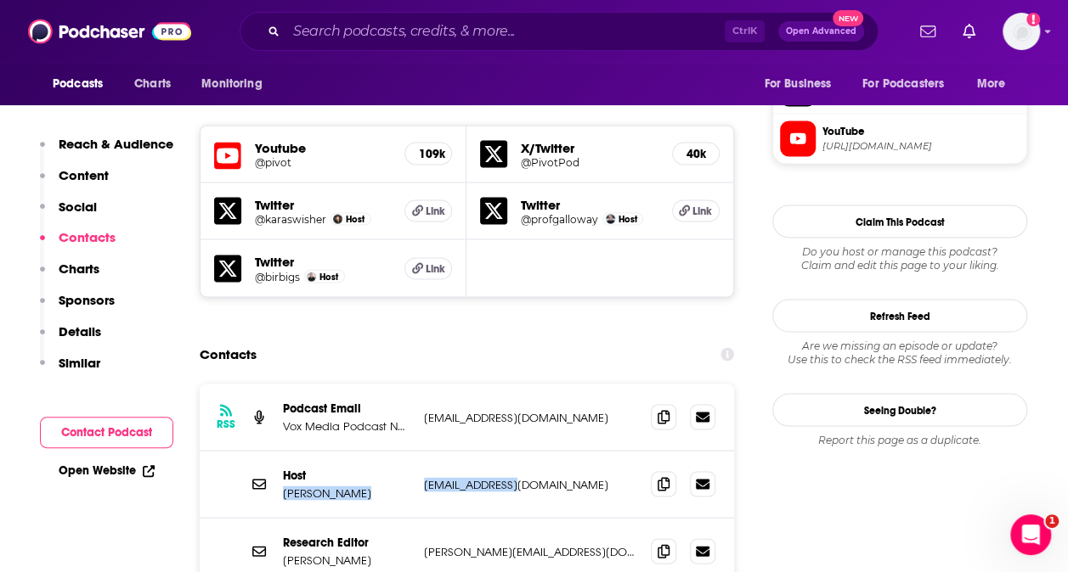
click at [480, 477] on p "[EMAIL_ADDRESS][DOMAIN_NAME]" at bounding box center [530, 484] width 213 height 14
click at [492, 477] on p "[EMAIL_ADDRESS][DOMAIN_NAME]" at bounding box center [530, 484] width 213 height 14
drag, startPoint x: 523, startPoint y: 380, endPoint x: 423, endPoint y: 374, distance: 100.4
click at [423, 451] on div "Host [PERSON_NAME] [PERSON_NAME][EMAIL_ADDRESS][DOMAIN_NAME] [EMAIL_ADDRESS][DO…" at bounding box center [467, 484] width 534 height 67
copy p "[EMAIL_ADDRESS][DOMAIN_NAME]"
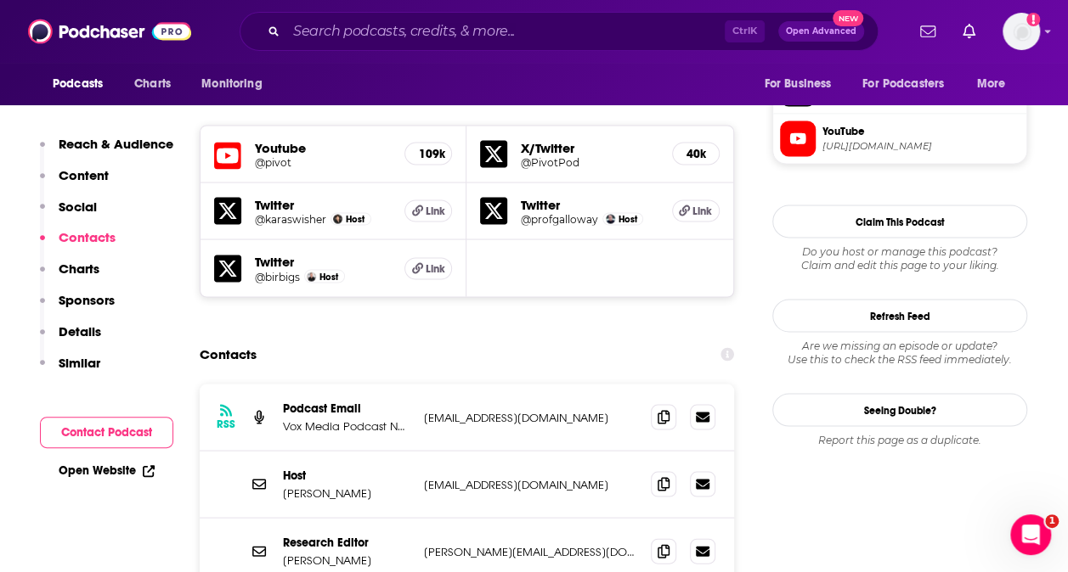
drag, startPoint x: 394, startPoint y: 14, endPoint x: 395, endPoint y: 27, distance: 13.6
click at [394, 16] on div "Ctrl K Open Advanced New" at bounding box center [558, 31] width 639 height 39
click at [396, 28] on input "Search podcasts, credits, & more..." at bounding box center [505, 31] width 438 height 27
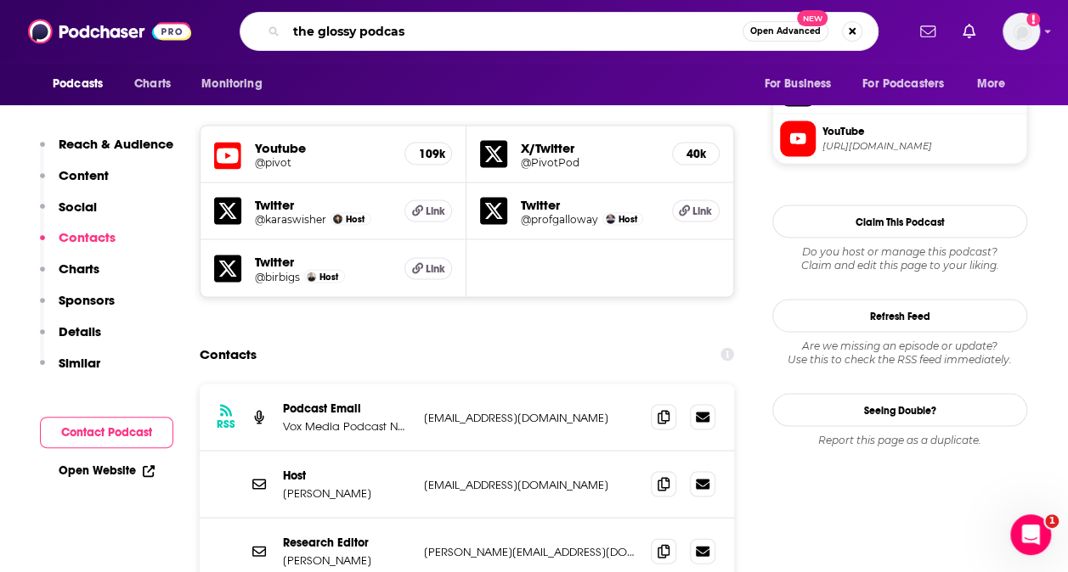
type input "the glossy podcast"
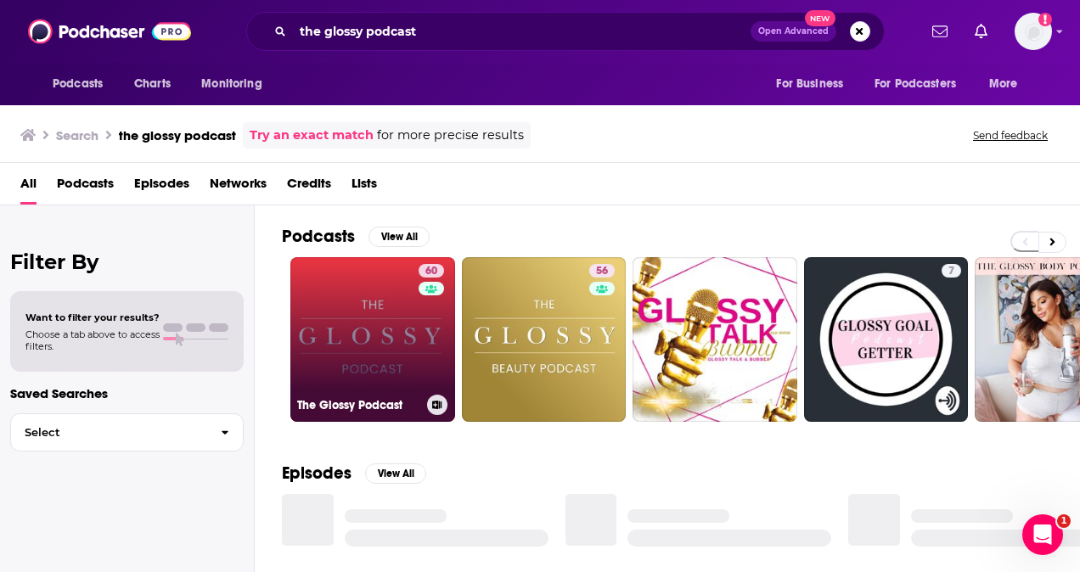
click at [396, 339] on link "60 The Glossy Podcast" at bounding box center [372, 339] width 165 height 165
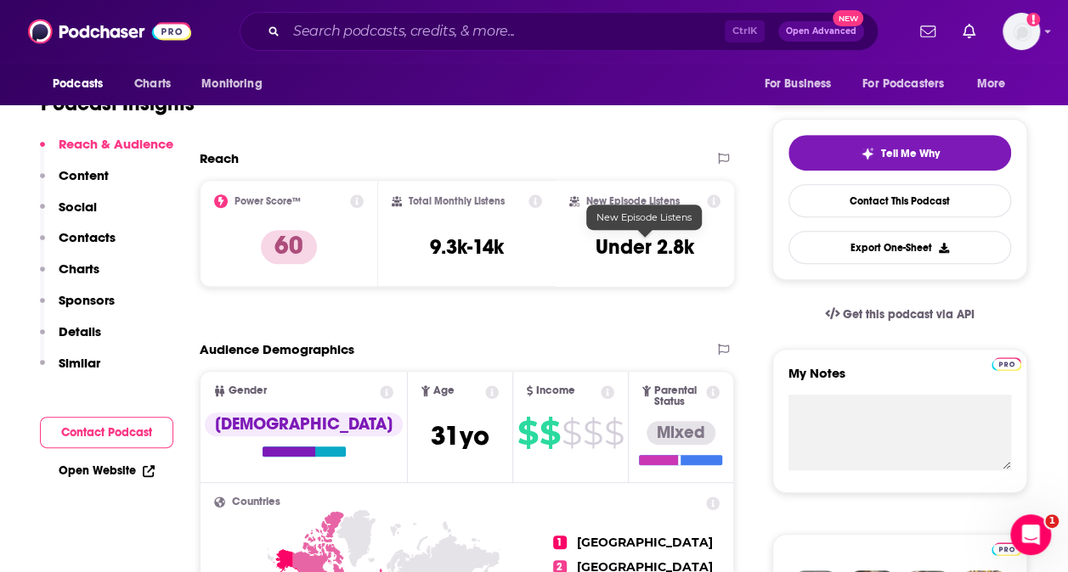
scroll to position [510, 0]
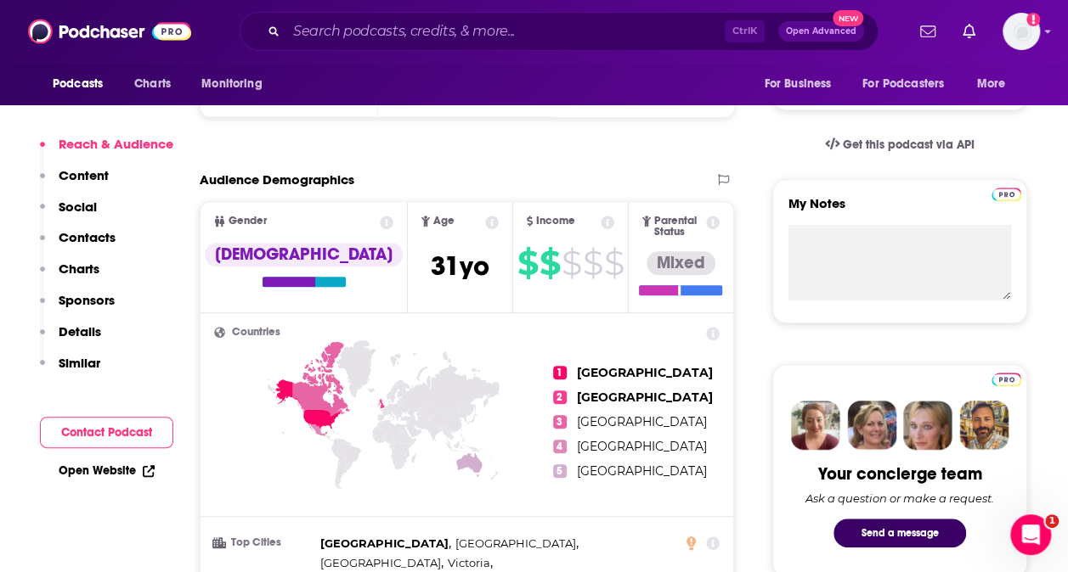
click at [99, 239] on p "Contacts" at bounding box center [87, 237] width 57 height 16
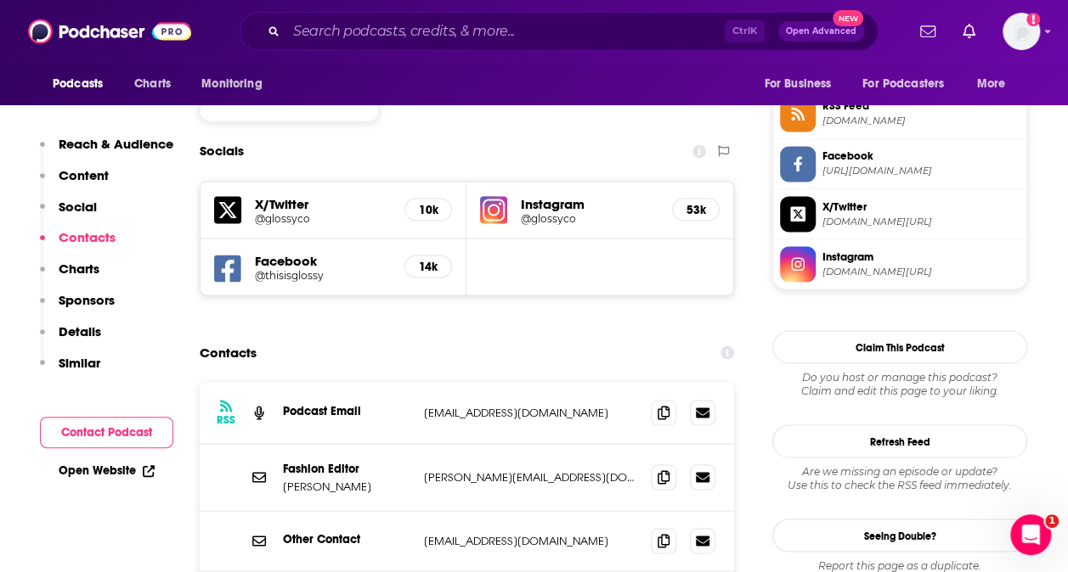
scroll to position [1437, 0]
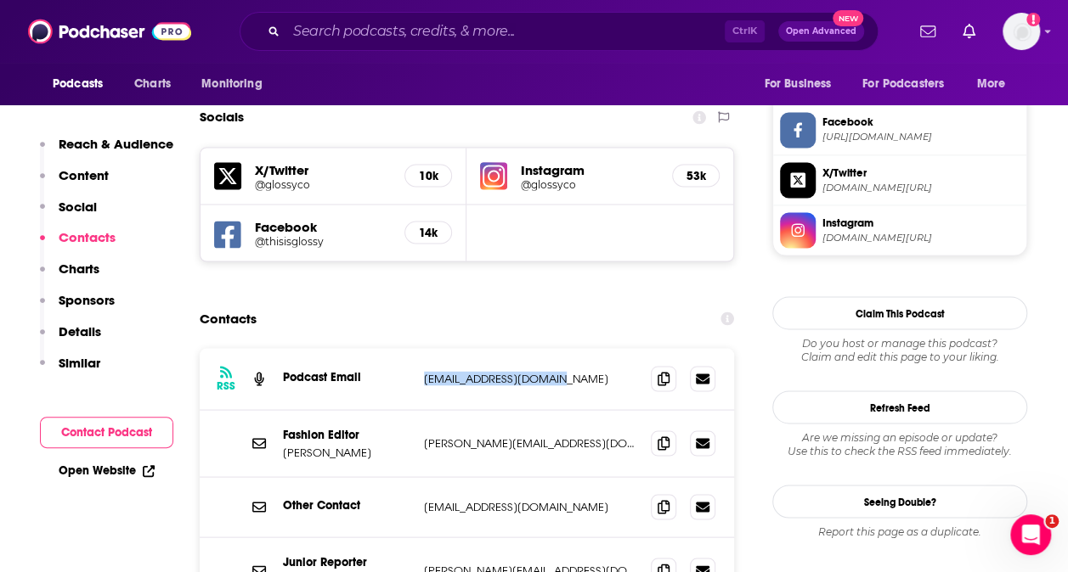
drag, startPoint x: 554, startPoint y: 319, endPoint x: 409, endPoint y: 316, distance: 144.4
click at [409, 348] on div "RSS Podcast Email [EMAIL_ADDRESS][DOMAIN_NAME] [EMAIL_ADDRESS][DOMAIN_NAME]" at bounding box center [467, 379] width 534 height 62
drag, startPoint x: 532, startPoint y: 385, endPoint x: 351, endPoint y: 384, distance: 180.9
click at [351, 410] on div "Fashion Editor [PERSON_NAME] [PERSON_NAME][EMAIL_ADDRESS][DOMAIN_NAME] [PERSON_…" at bounding box center [467, 443] width 534 height 67
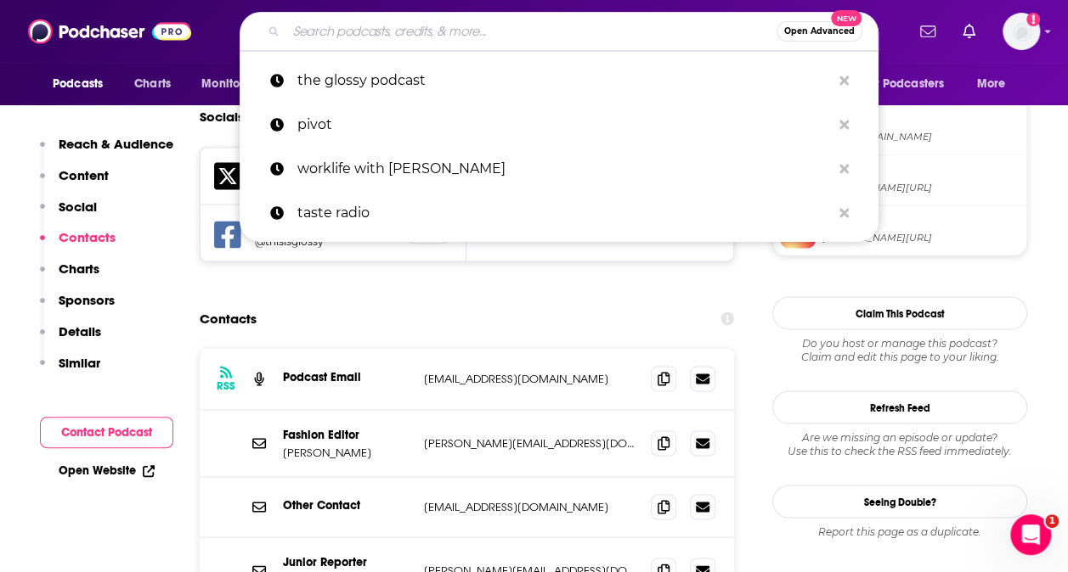
click at [487, 31] on input "Search podcasts, credits, & more..." at bounding box center [531, 31] width 490 height 27
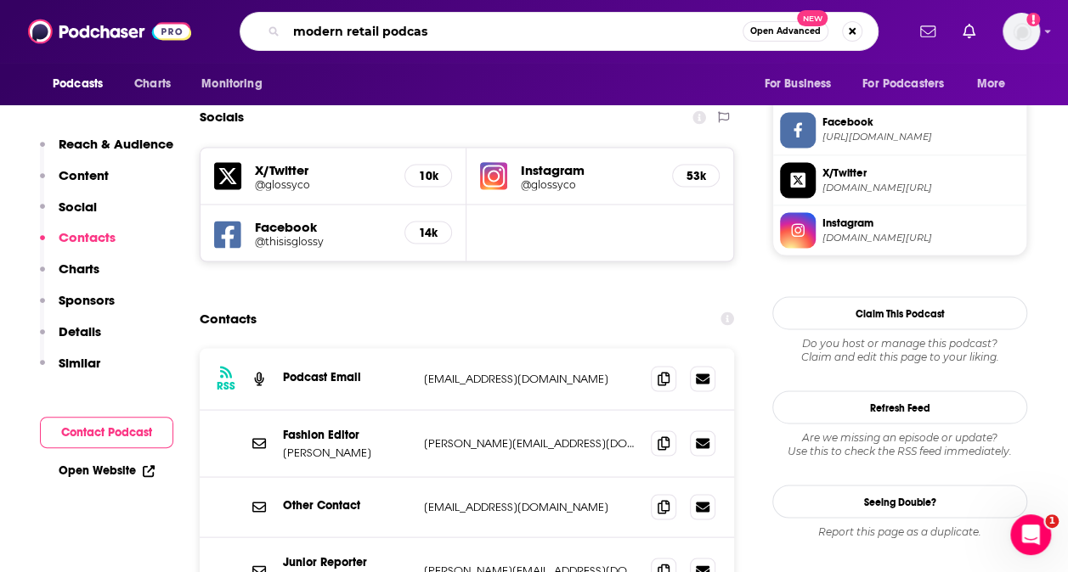
type input "modern retail podcast"
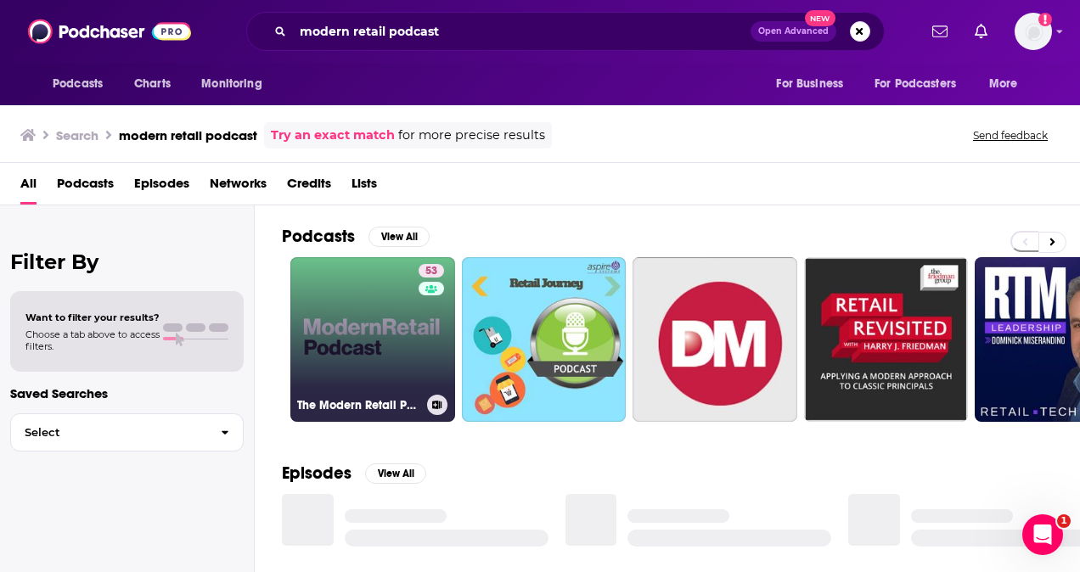
click at [349, 358] on link "53 The Modern Retail Podcast" at bounding box center [372, 339] width 165 height 165
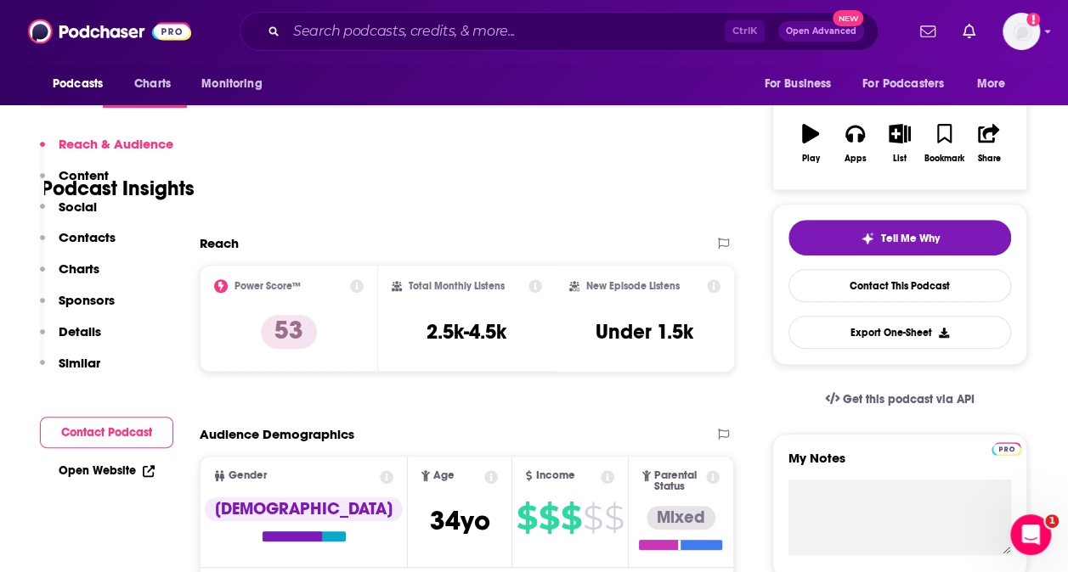
scroll to position [679, 0]
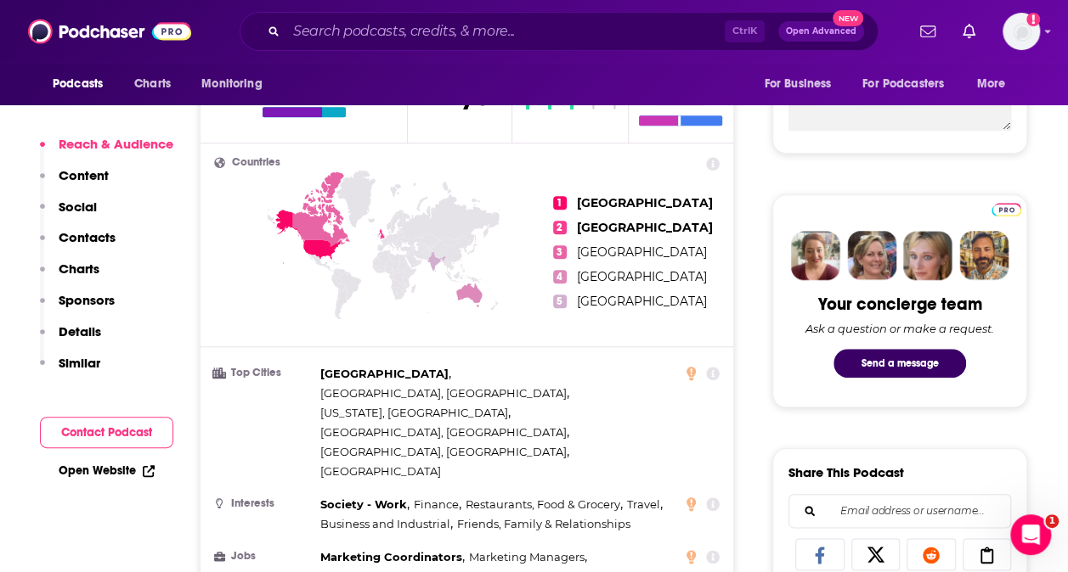
drag, startPoint x: 94, startPoint y: 239, endPoint x: 127, endPoint y: 182, distance: 65.4
click at [94, 238] on p "Contacts" at bounding box center [87, 237] width 57 height 16
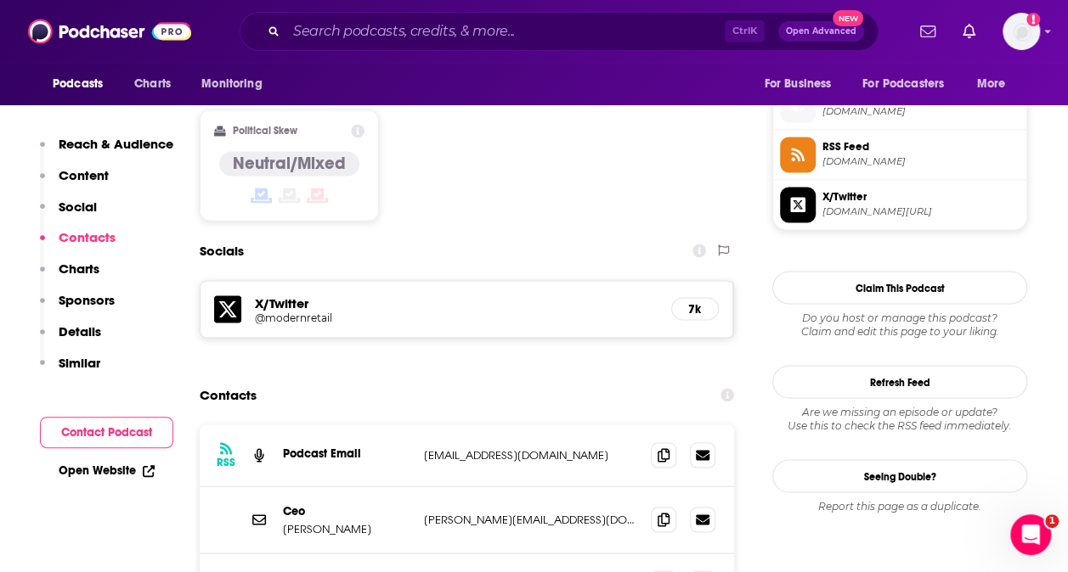
scroll to position [1399, 0]
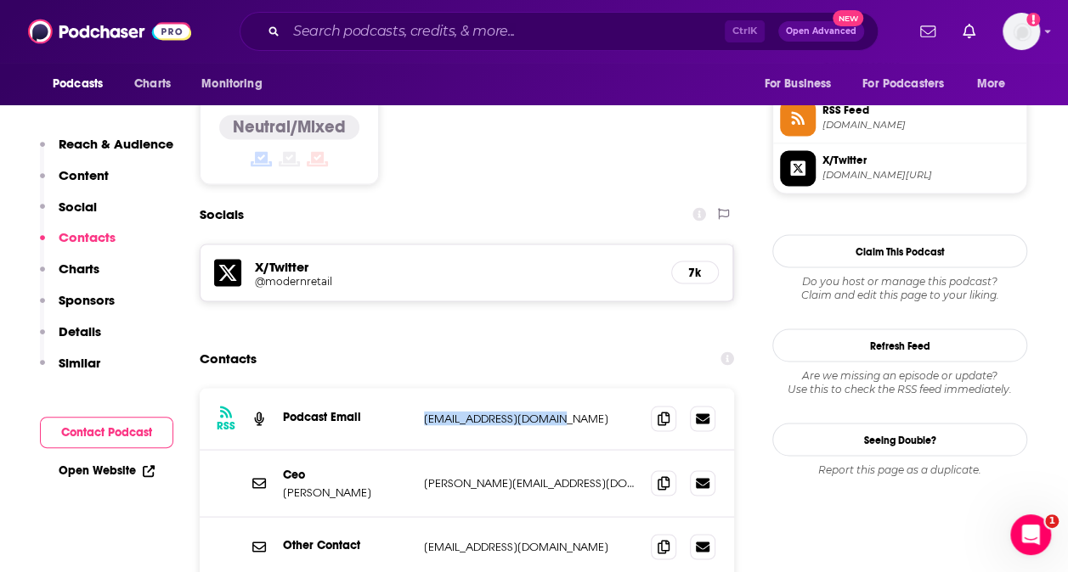
drag, startPoint x: 499, startPoint y: 316, endPoint x: 389, endPoint y: 302, distance: 110.4
click at [389, 388] on div "RSS Podcast Email [EMAIL_ADDRESS][DOMAIN_NAME] [EMAIL_ADDRESS][DOMAIN_NAME]" at bounding box center [467, 419] width 534 height 62
drag, startPoint x: 557, startPoint y: 379, endPoint x: 425, endPoint y: 384, distance: 132.6
click at [425, 450] on div "[PERSON_NAME] [PERSON_NAME][EMAIL_ADDRESS][DOMAIN_NAME] [PERSON_NAME][EMAIL_ADD…" at bounding box center [467, 483] width 534 height 67
click at [378, 33] on input "Search podcasts, credits, & more..." at bounding box center [505, 31] width 438 height 27
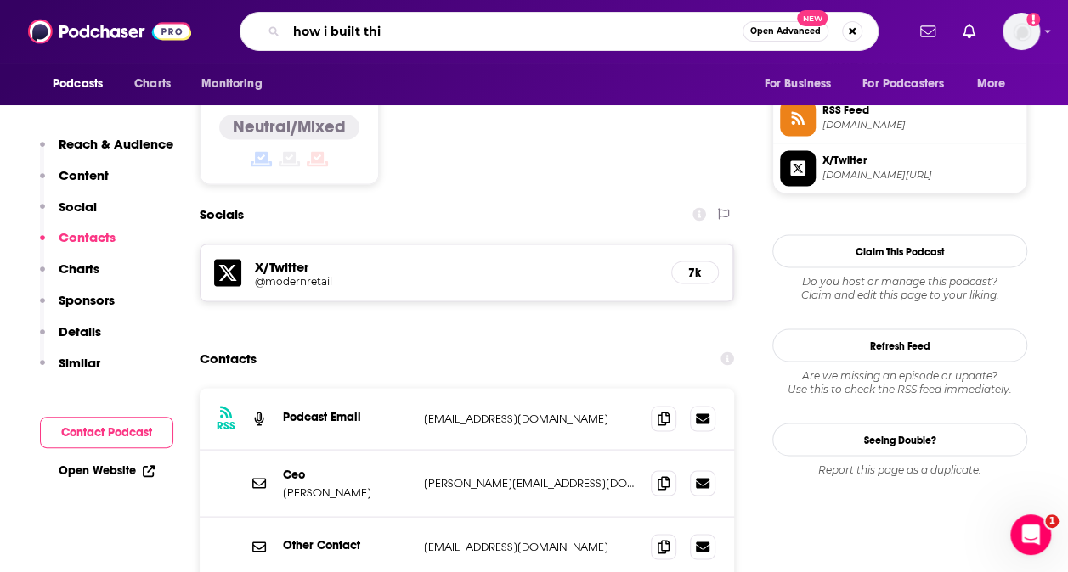
type input "how i built this"
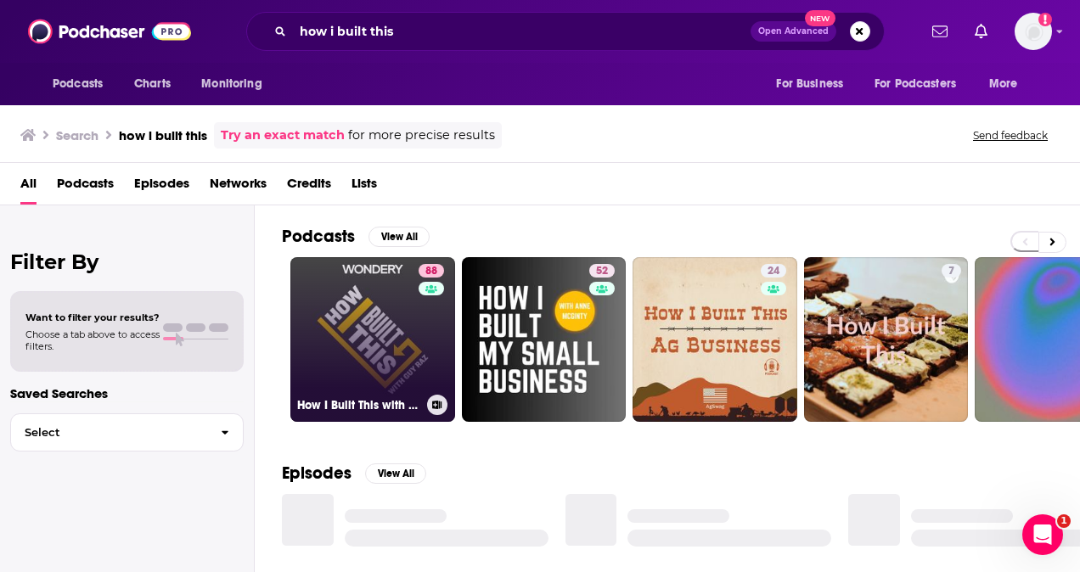
click at [412, 362] on link "88 How I Built This with [PERSON_NAME]" at bounding box center [372, 339] width 165 height 165
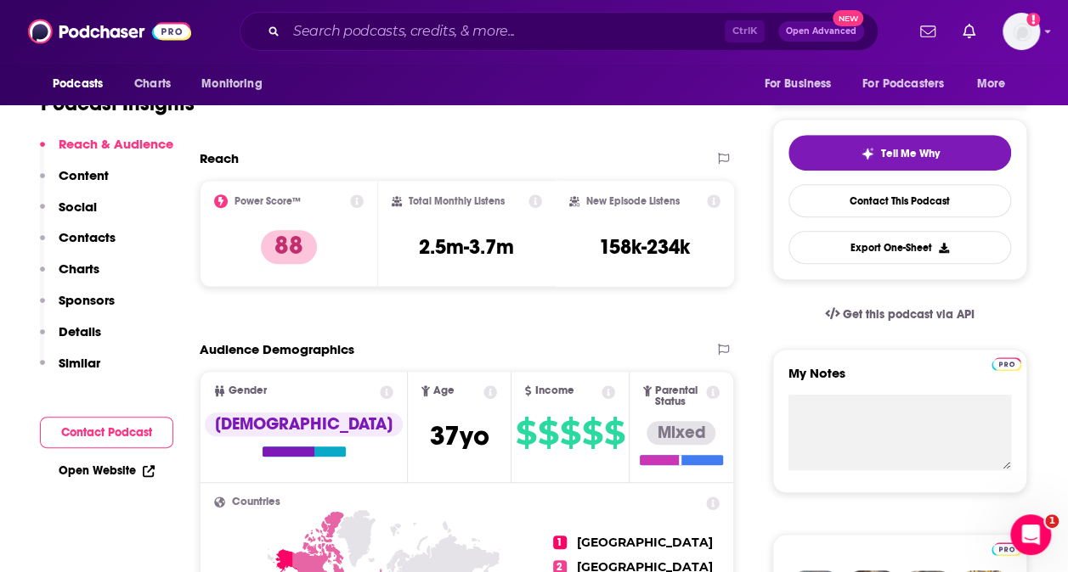
scroll to position [425, 0]
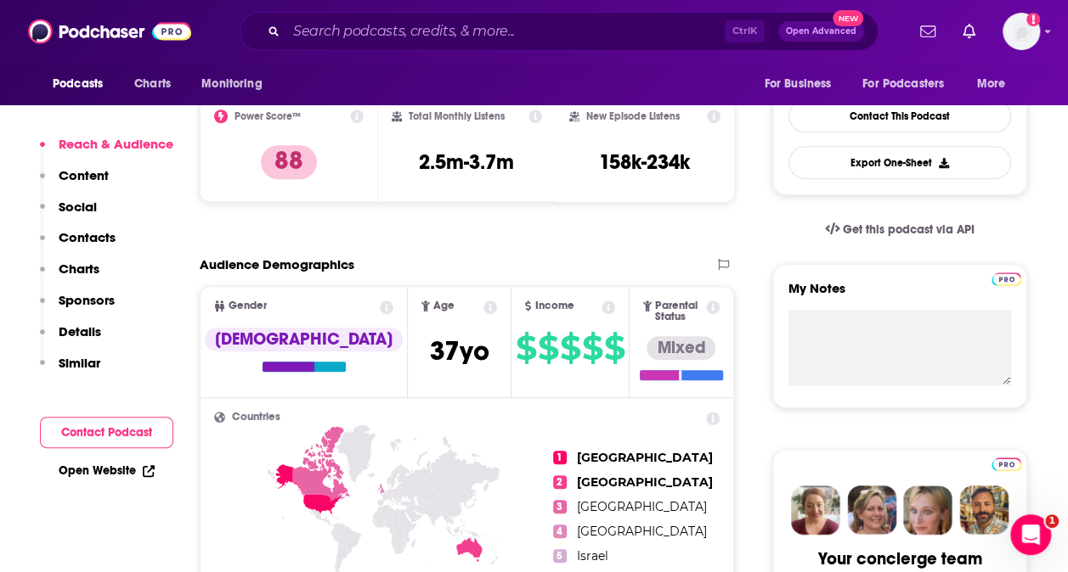
click at [92, 238] on p "Contacts" at bounding box center [87, 237] width 57 height 16
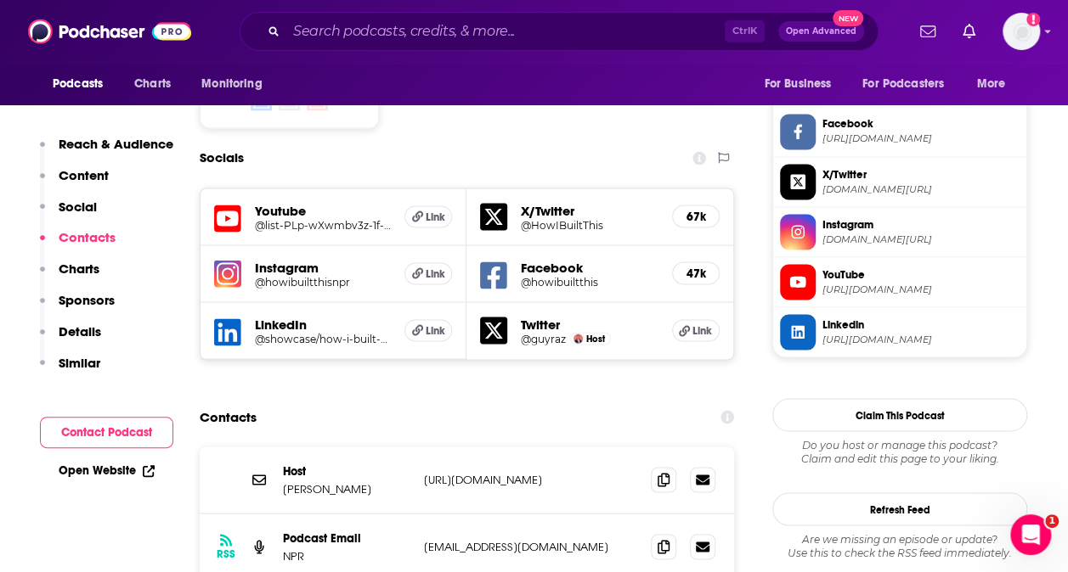
scroll to position [1496, 0]
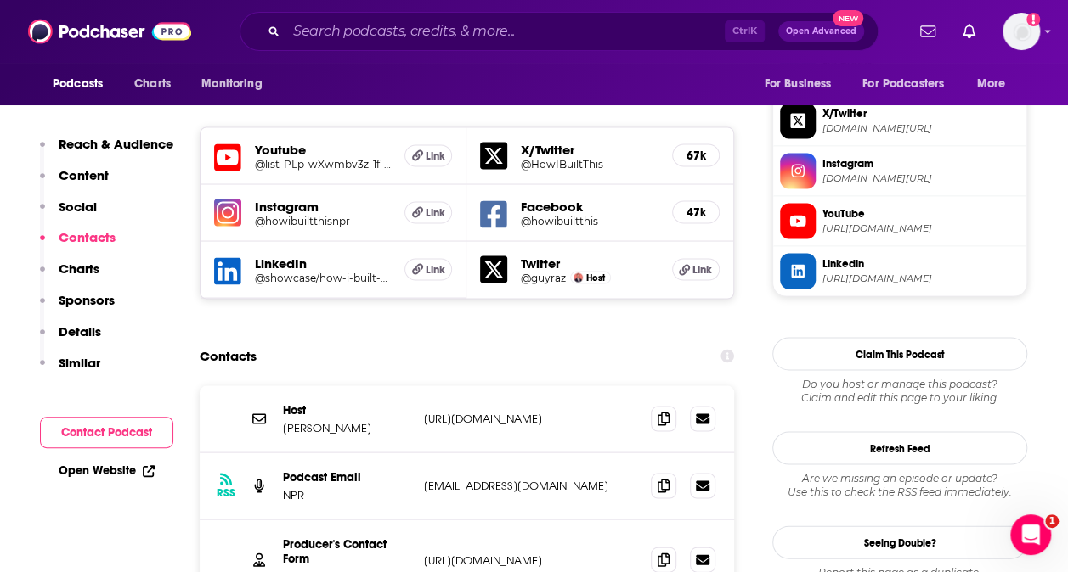
drag, startPoint x: 578, startPoint y: 319, endPoint x: 414, endPoint y: 324, distance: 164.8
click at [414, 386] on div "Host [PERSON_NAME] [URL][DOMAIN_NAME] [URL][DOMAIN_NAME]" at bounding box center [467, 419] width 534 height 67
drag, startPoint x: 549, startPoint y: 532, endPoint x: 375, endPoint y: 529, distance: 175.0
click at [0, 0] on div "Producer [PERSON_NAME] [EMAIL_ADDRESS][DOMAIN_NAME] [EMAIL_ADDRESS][DOMAIN_NAME]" at bounding box center [0, 0] width 0 height 0
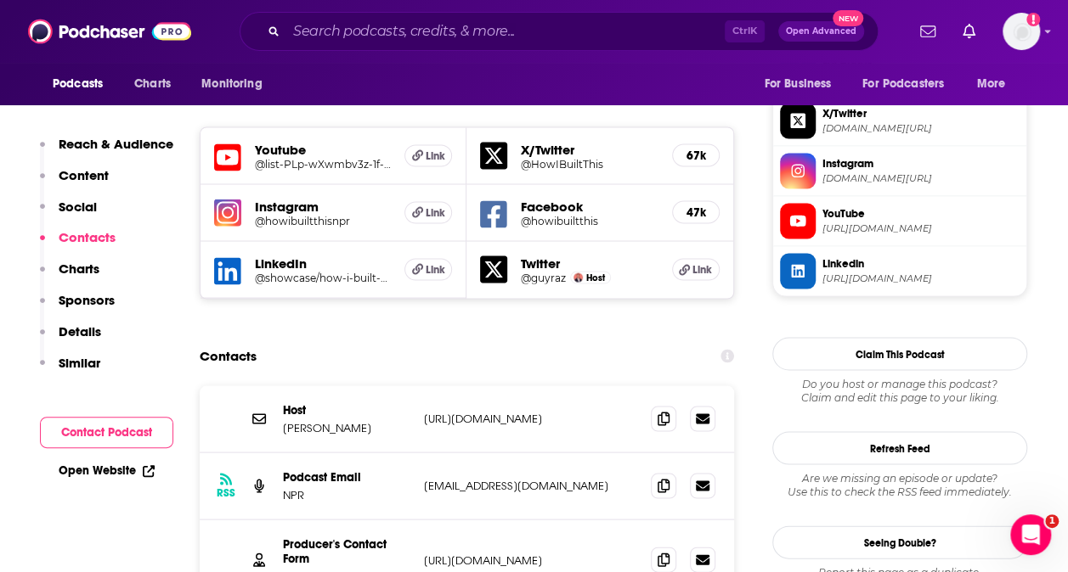
drag, startPoint x: 538, startPoint y: 530, endPoint x: 419, endPoint y: 528, distance: 118.9
copy p "[EMAIL_ADDRESS][DOMAIN_NAME]"
